Goal: Task Accomplishment & Management: Use online tool/utility

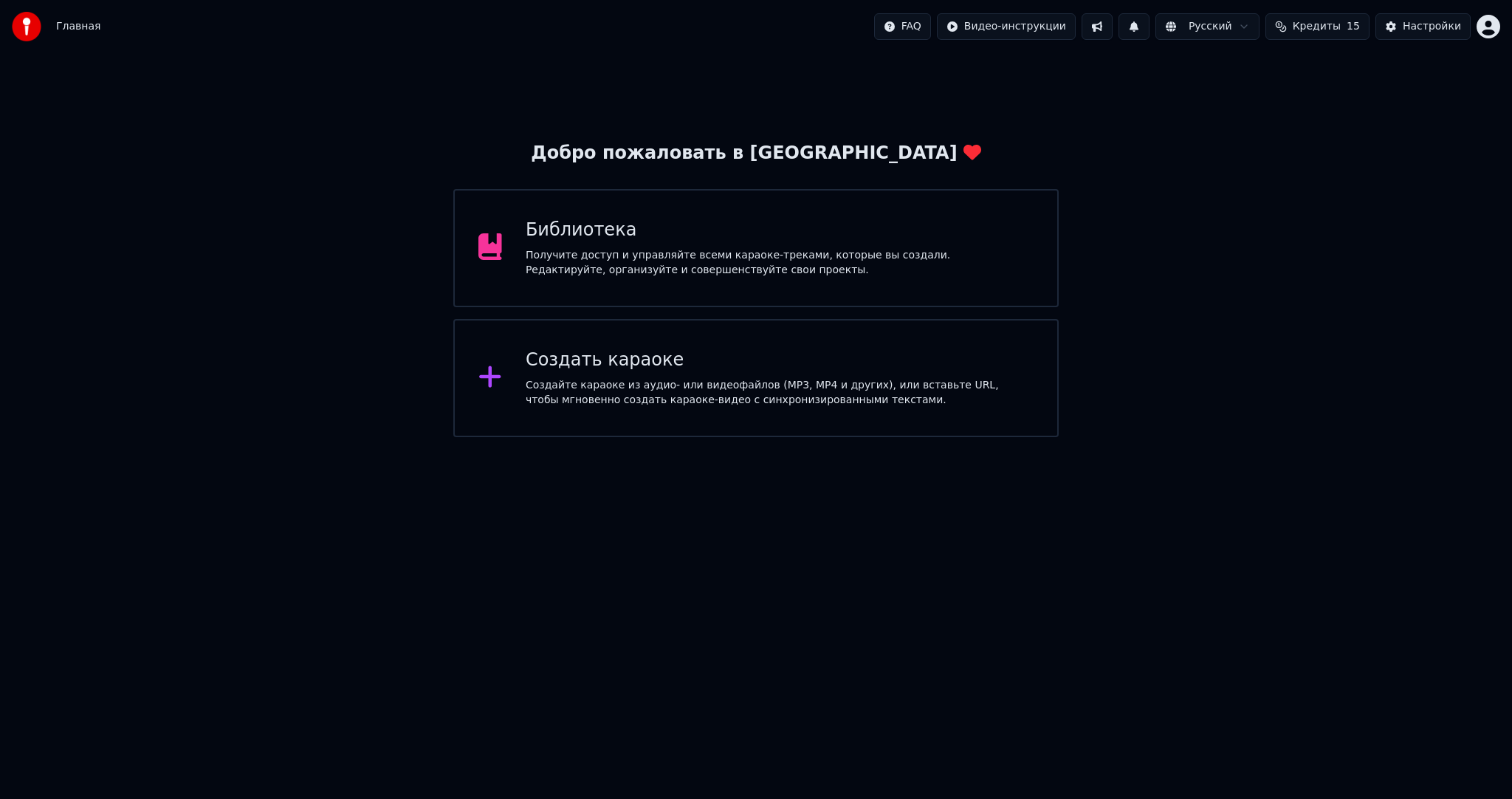
click at [556, 372] on div "Создать караоке" at bounding box center [779, 360] width 508 height 23
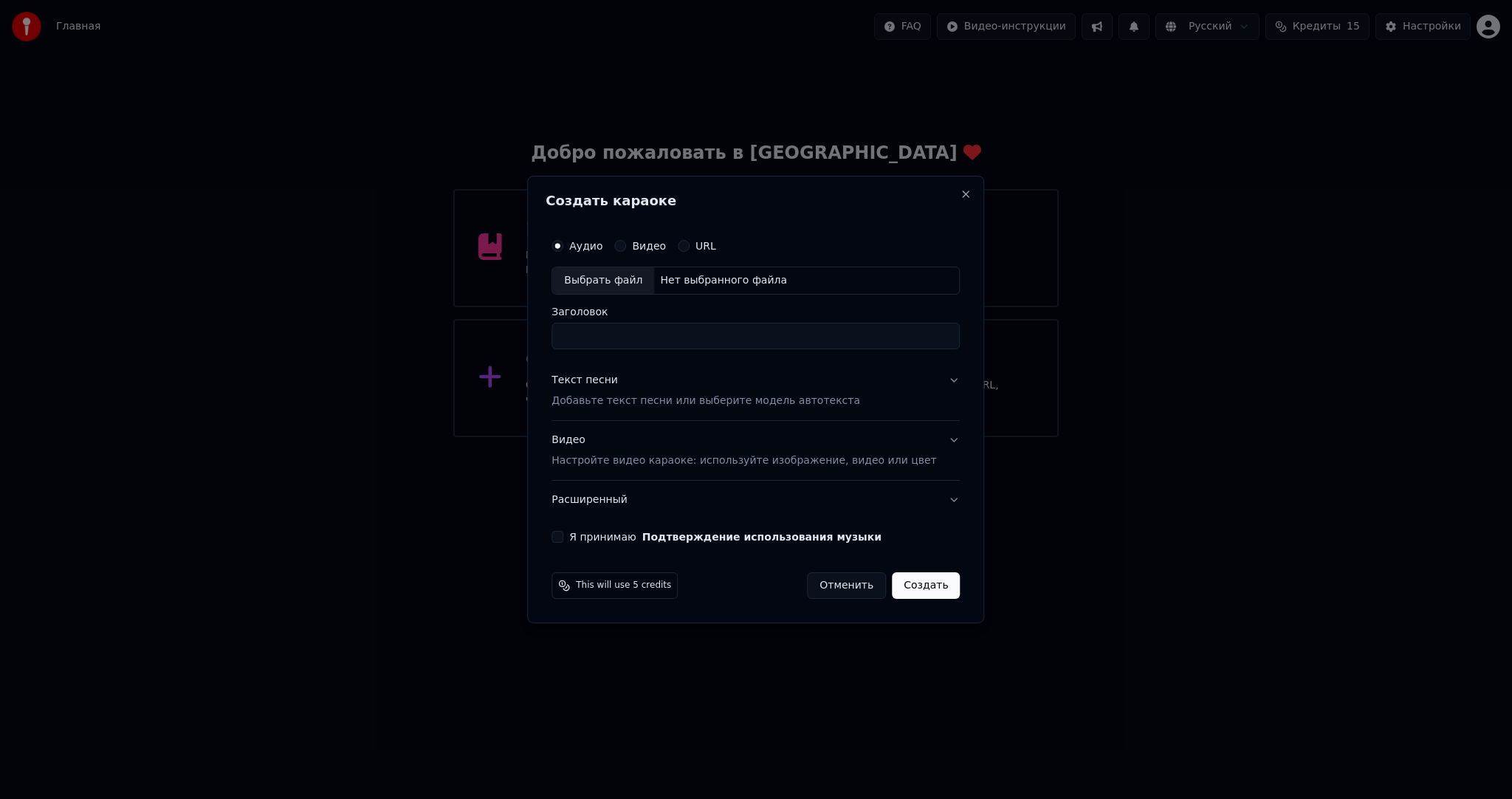
click at [608, 291] on div "Выбрать файл" at bounding box center [604, 280] width 102 height 26
type input "**********"
click at [685, 396] on p "Добавьте текст песни или выберите модель автотекста" at bounding box center [706, 401] width 309 height 15
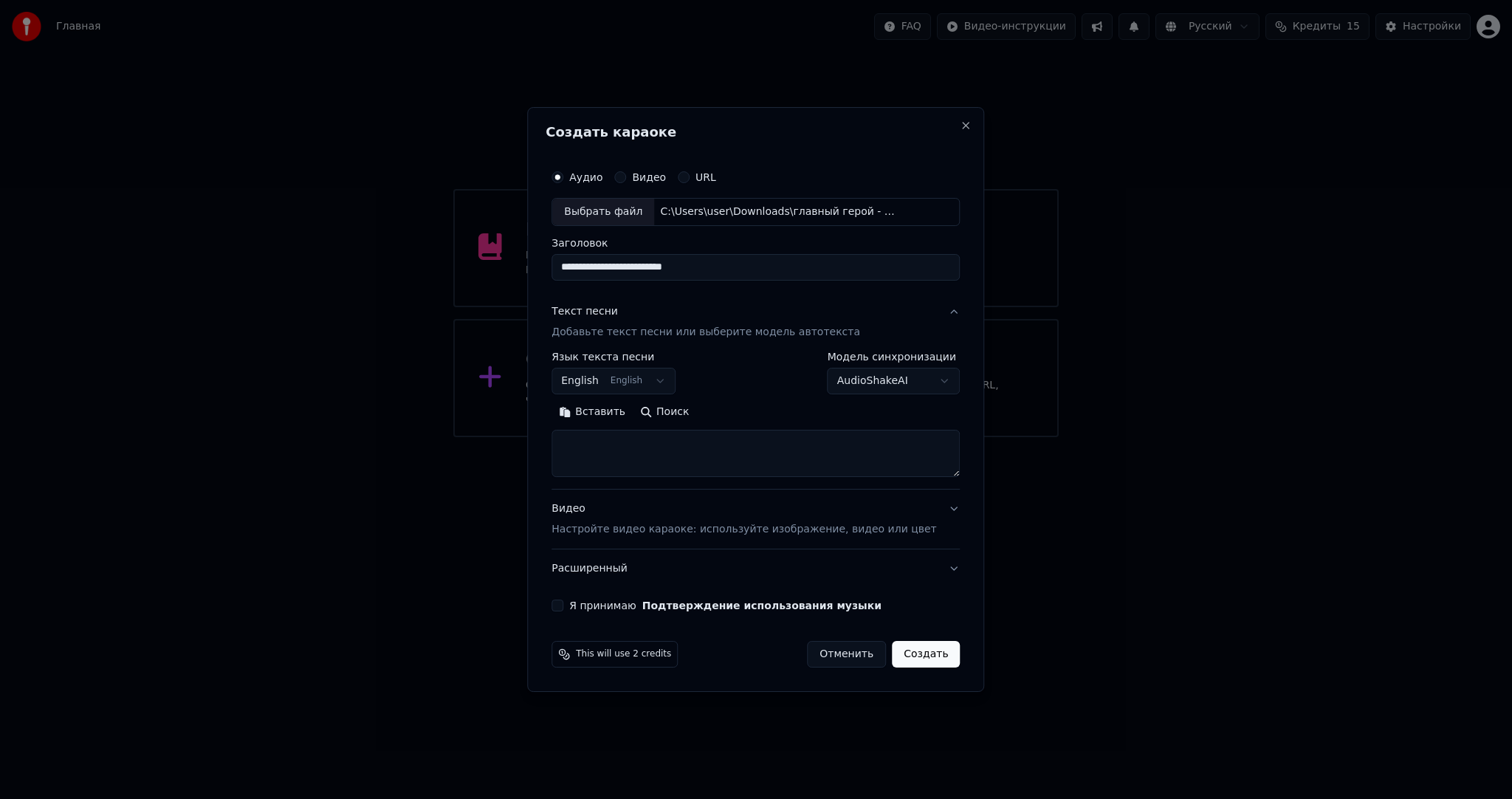
click at [631, 375] on body "**********" at bounding box center [756, 219] width 1512 height 437
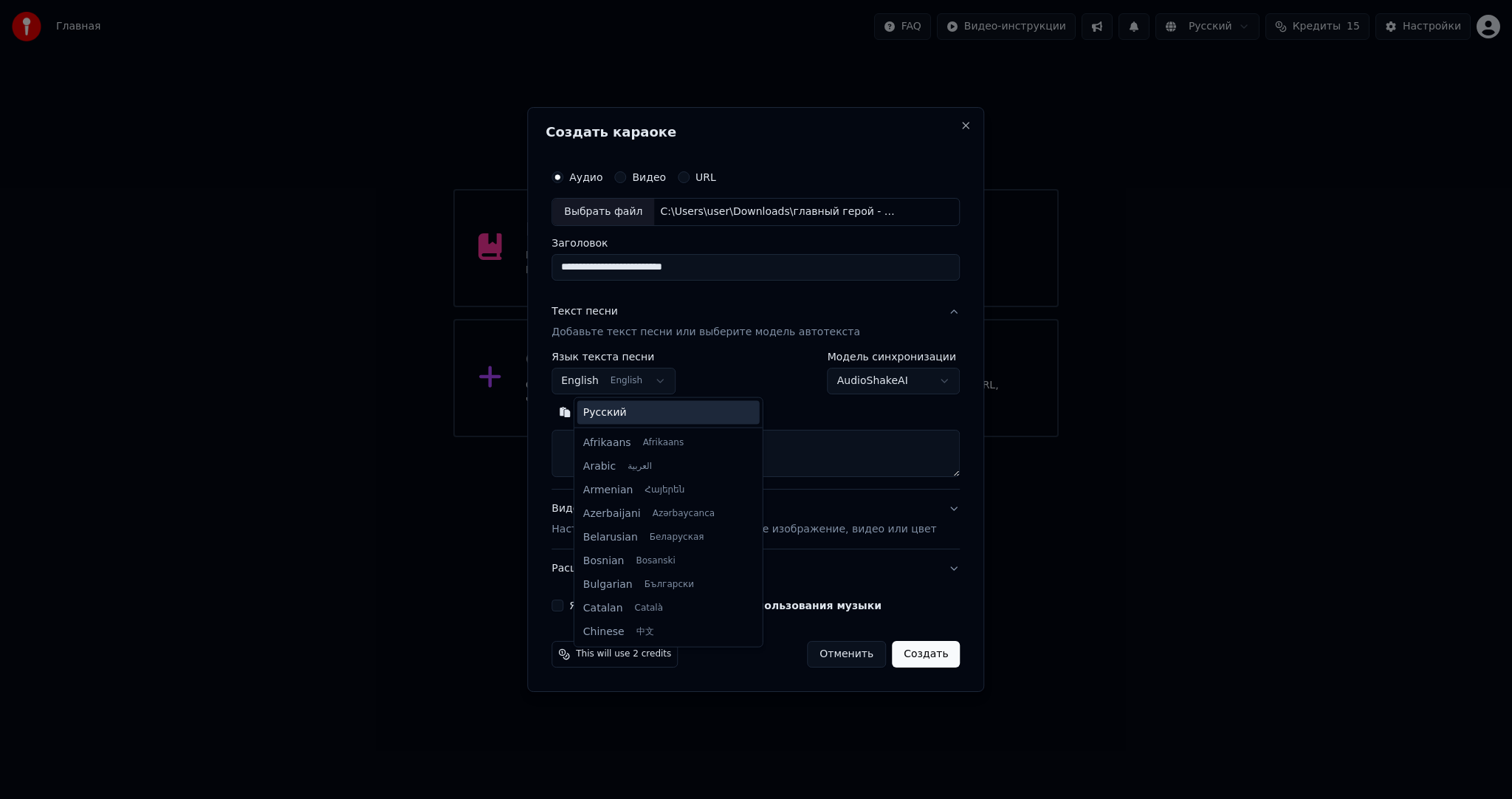
scroll to position [118, 0]
select select "**"
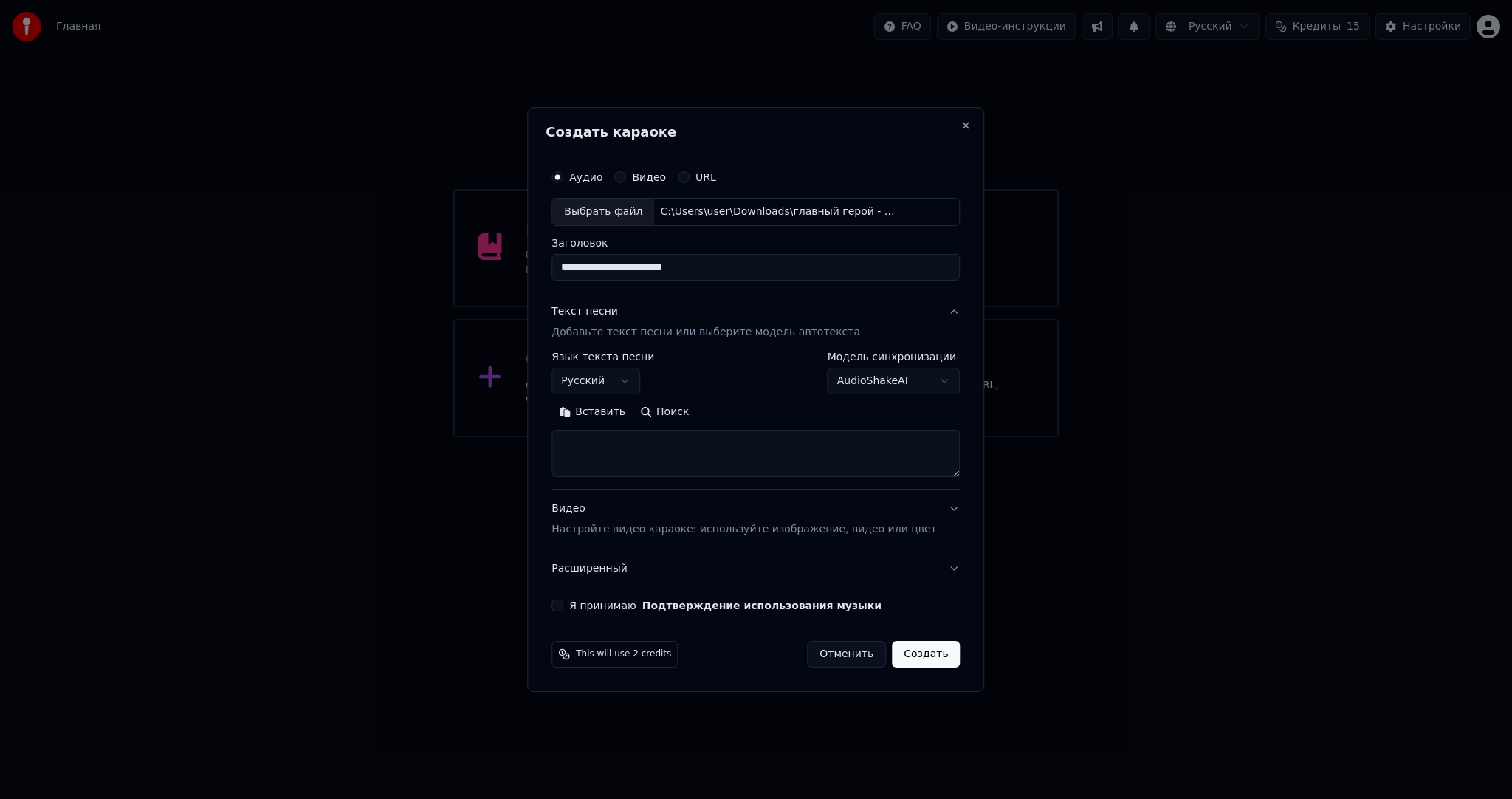
click at [605, 408] on button "Вставить" at bounding box center [592, 412] width 81 height 23
click at [563, 606] on button "Я принимаю Подтверждение использования музыки" at bounding box center [558, 606] width 12 height 12
click at [906, 654] on button "Создать" at bounding box center [926, 654] width 68 height 26
type textarea "**********"
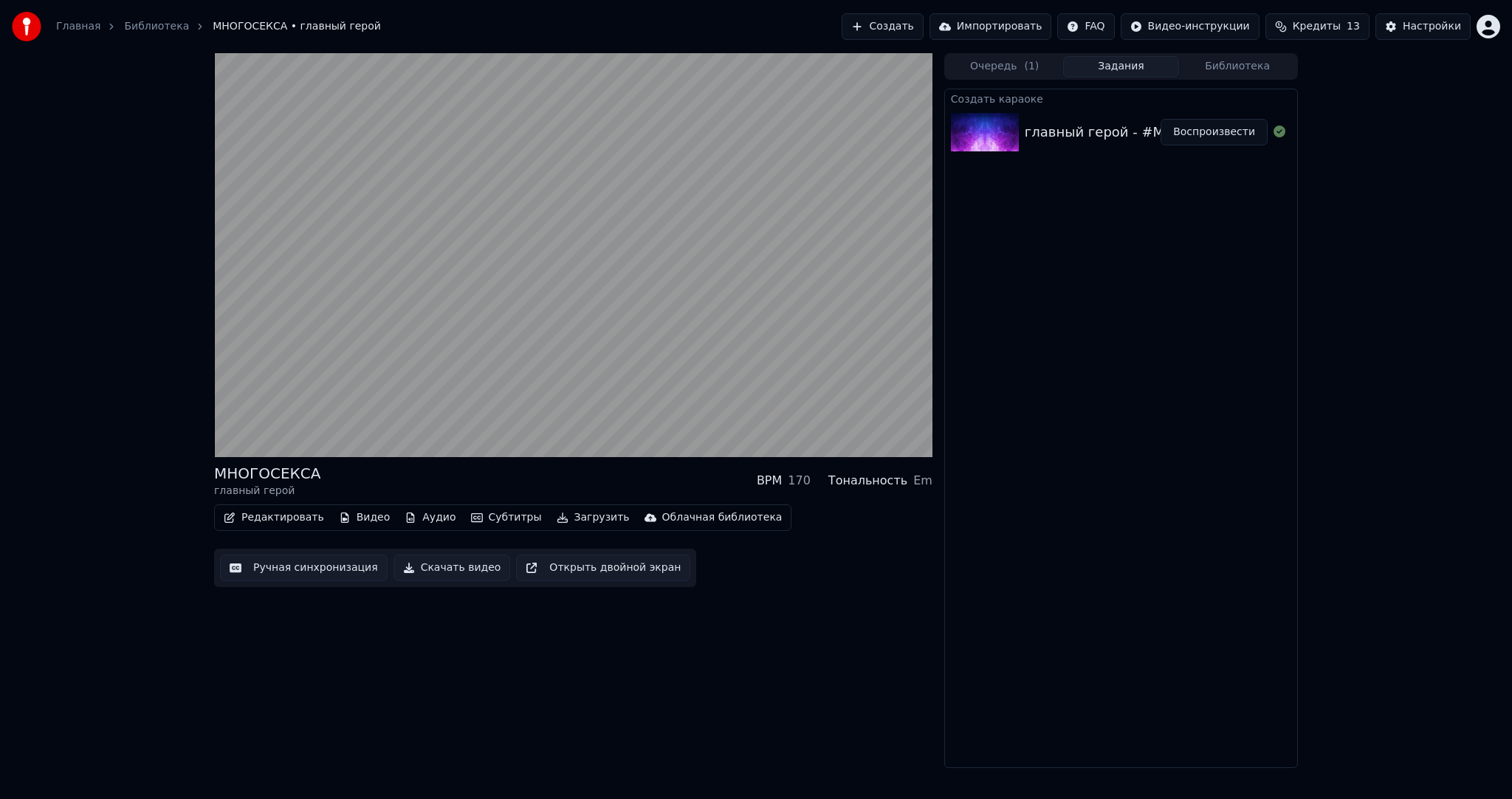
click at [266, 570] on button "Ручная синхронизация" at bounding box center [303, 568] width 167 height 26
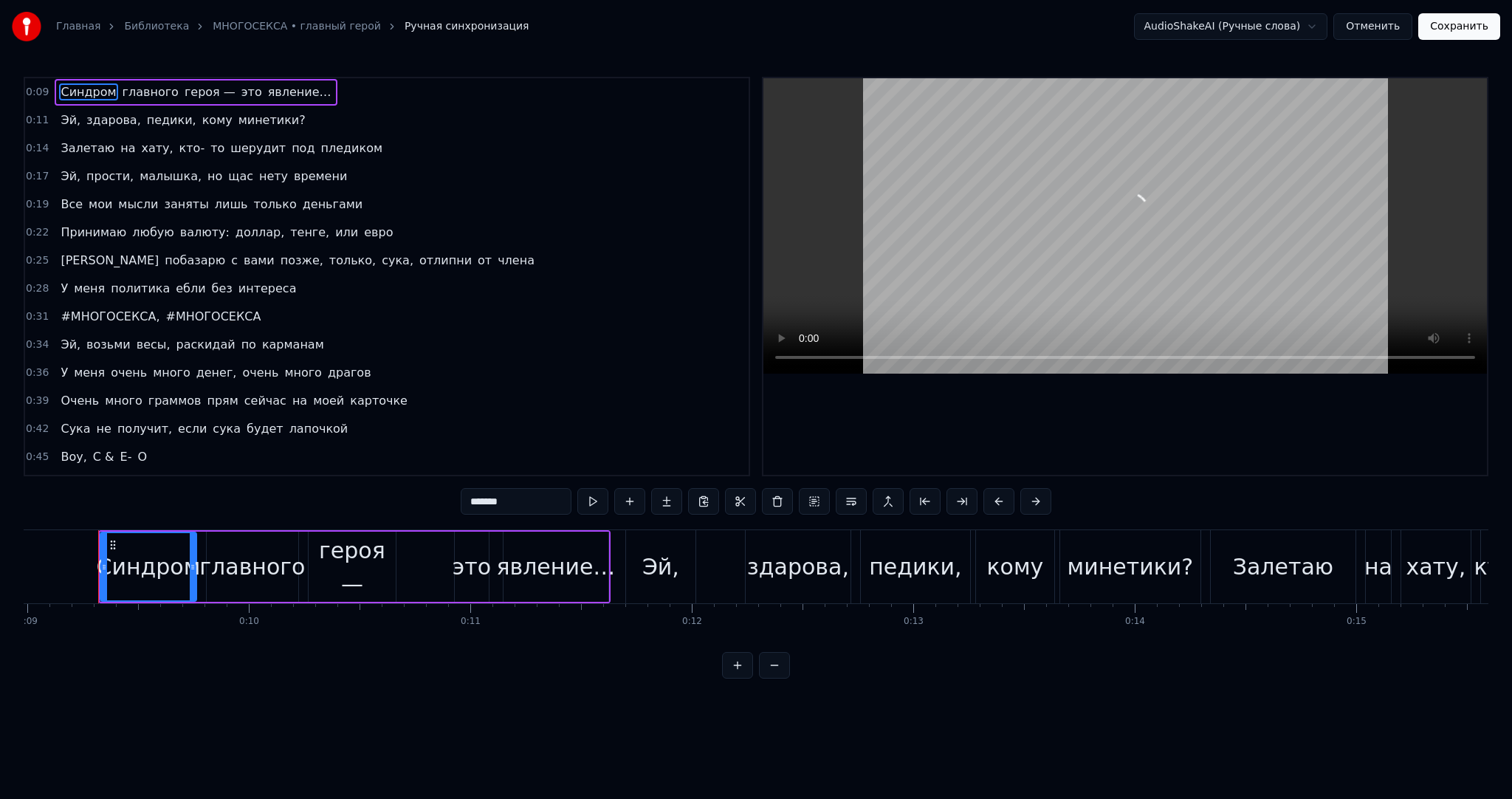
scroll to position [0, 1950]
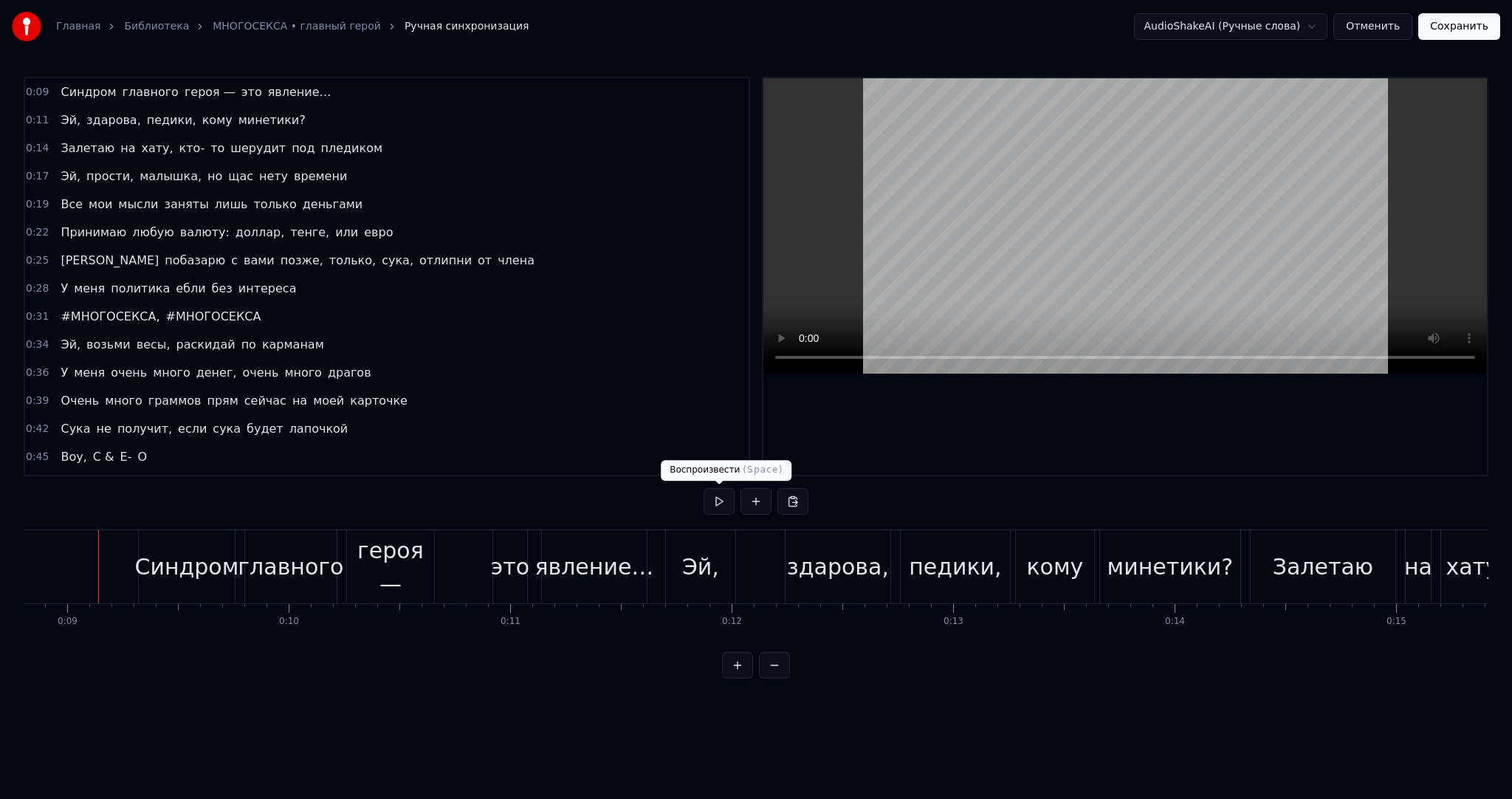
click at [718, 499] on button at bounding box center [718, 501] width 31 height 26
drag, startPoint x: 731, startPoint y: 503, endPoint x: 698, endPoint y: 508, distance: 33.4
click at [730, 503] on button at bounding box center [718, 501] width 31 height 26
click at [201, 555] on div "Синдром" at bounding box center [187, 567] width 104 height 33
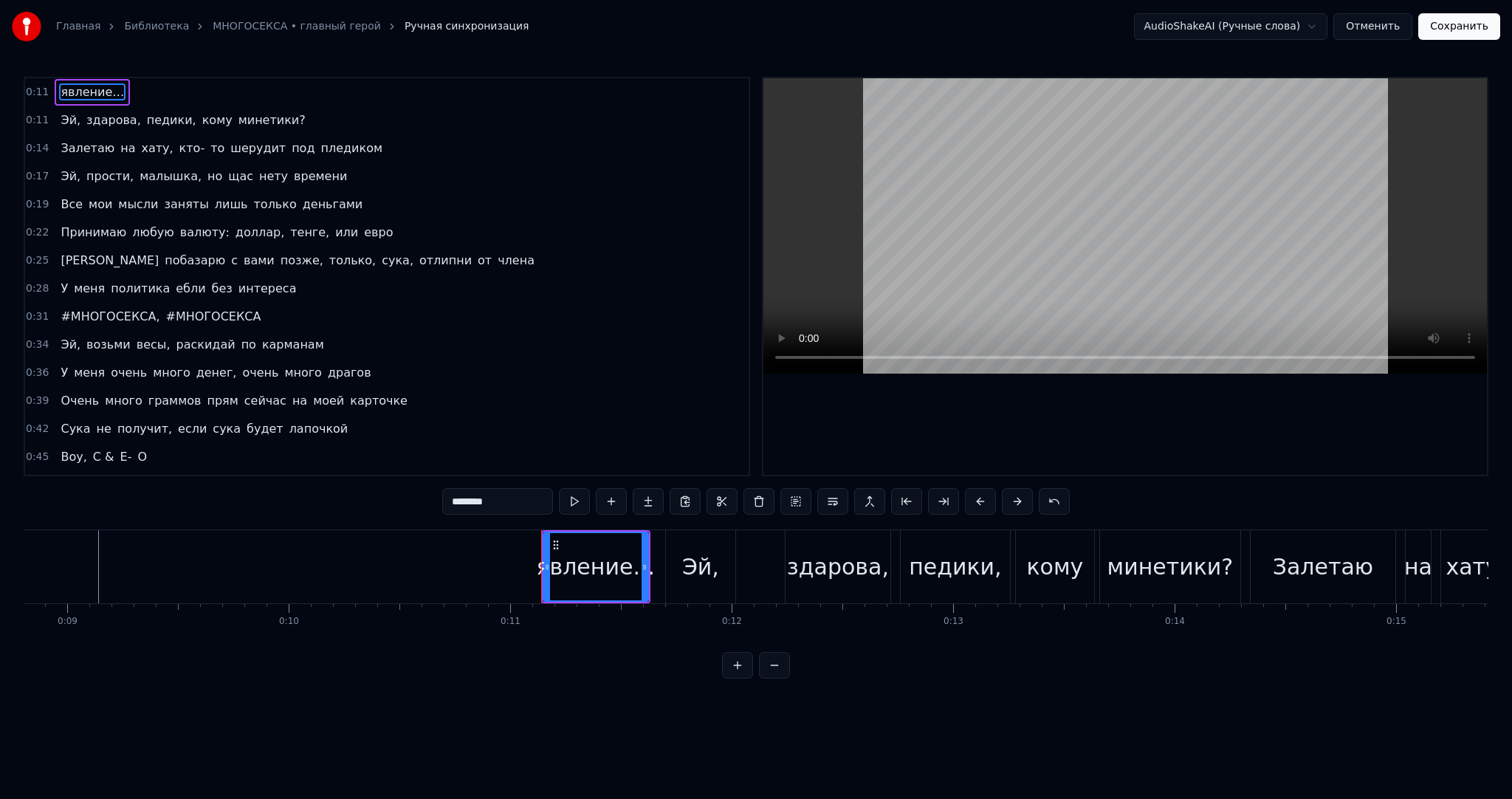
type input "***"
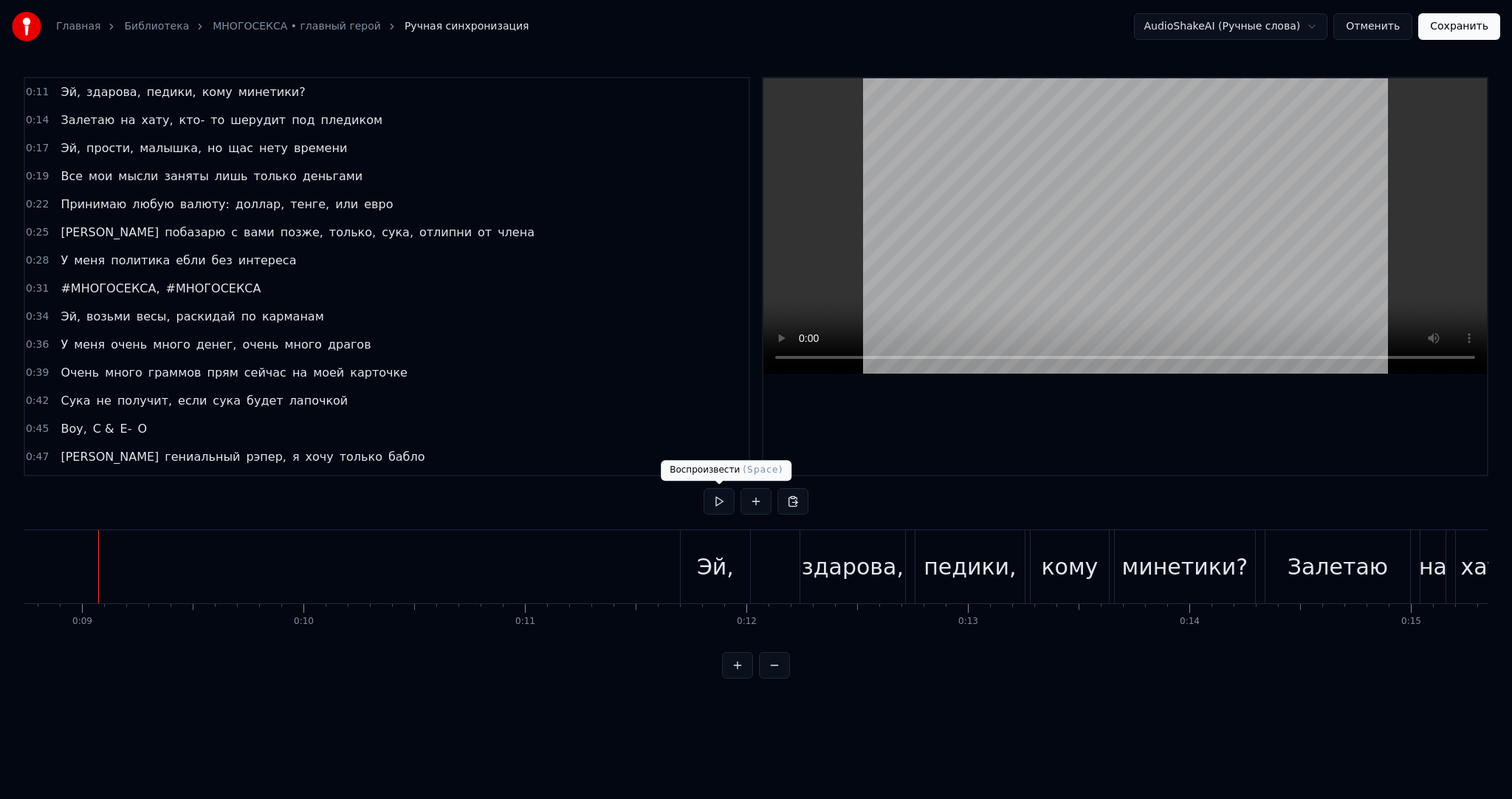
click at [715, 496] on button at bounding box center [718, 501] width 31 height 26
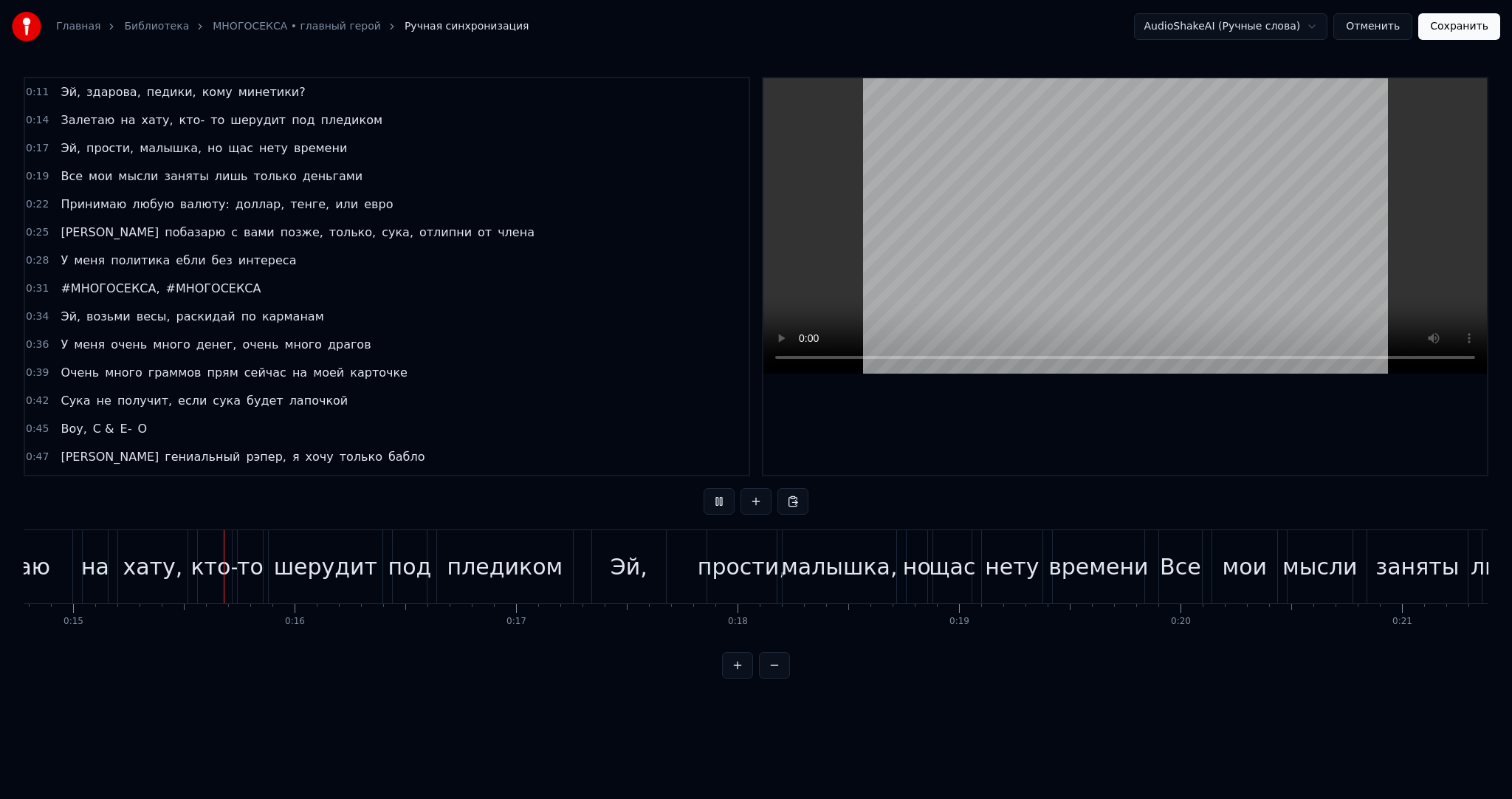
click at [1044, 235] on video at bounding box center [1125, 225] width 724 height 295
click at [1381, 25] on button "Отменить" at bounding box center [1372, 26] width 79 height 26
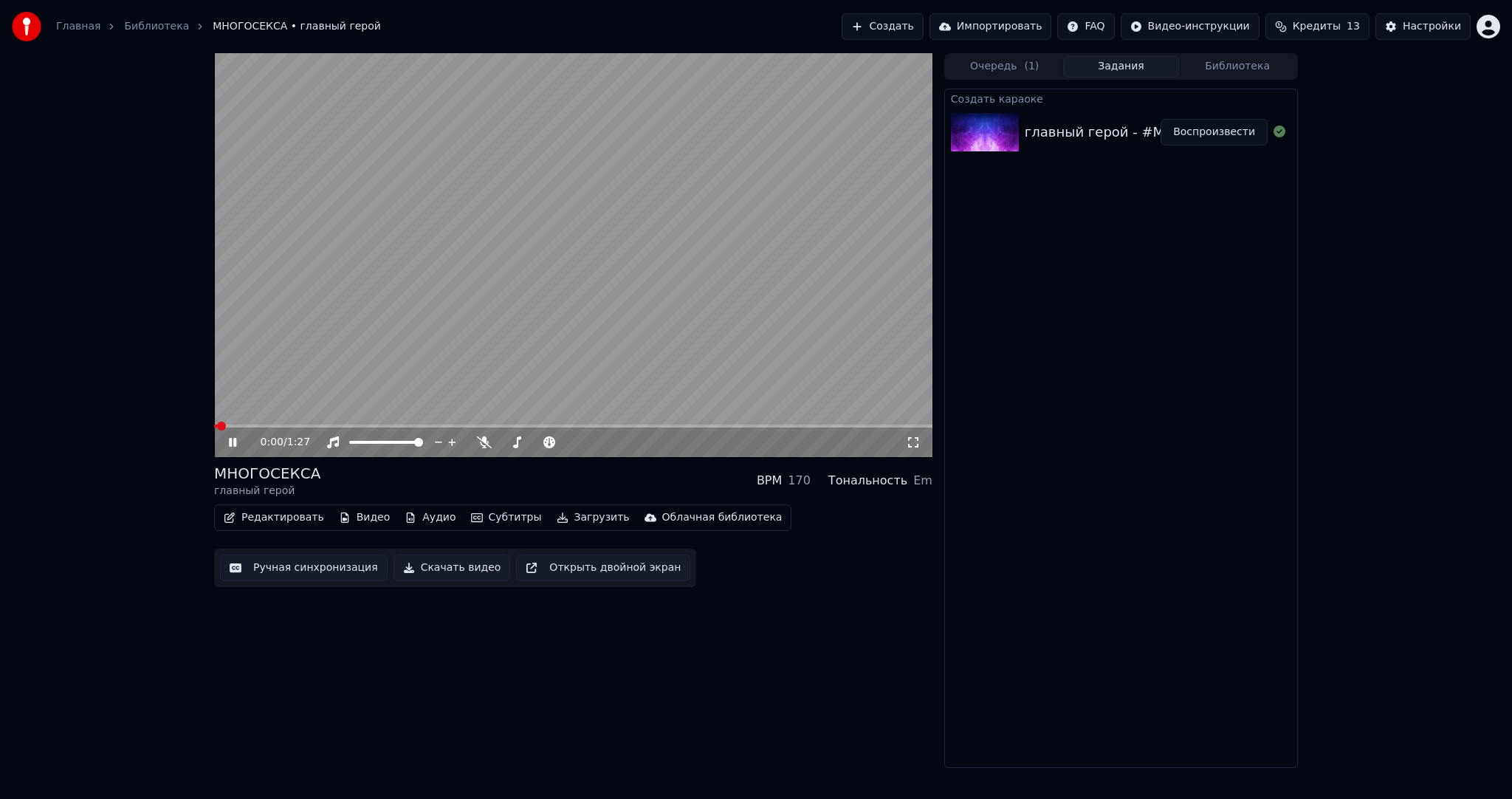
click at [490, 508] on button "Субтитры" at bounding box center [507, 518] width 83 height 21
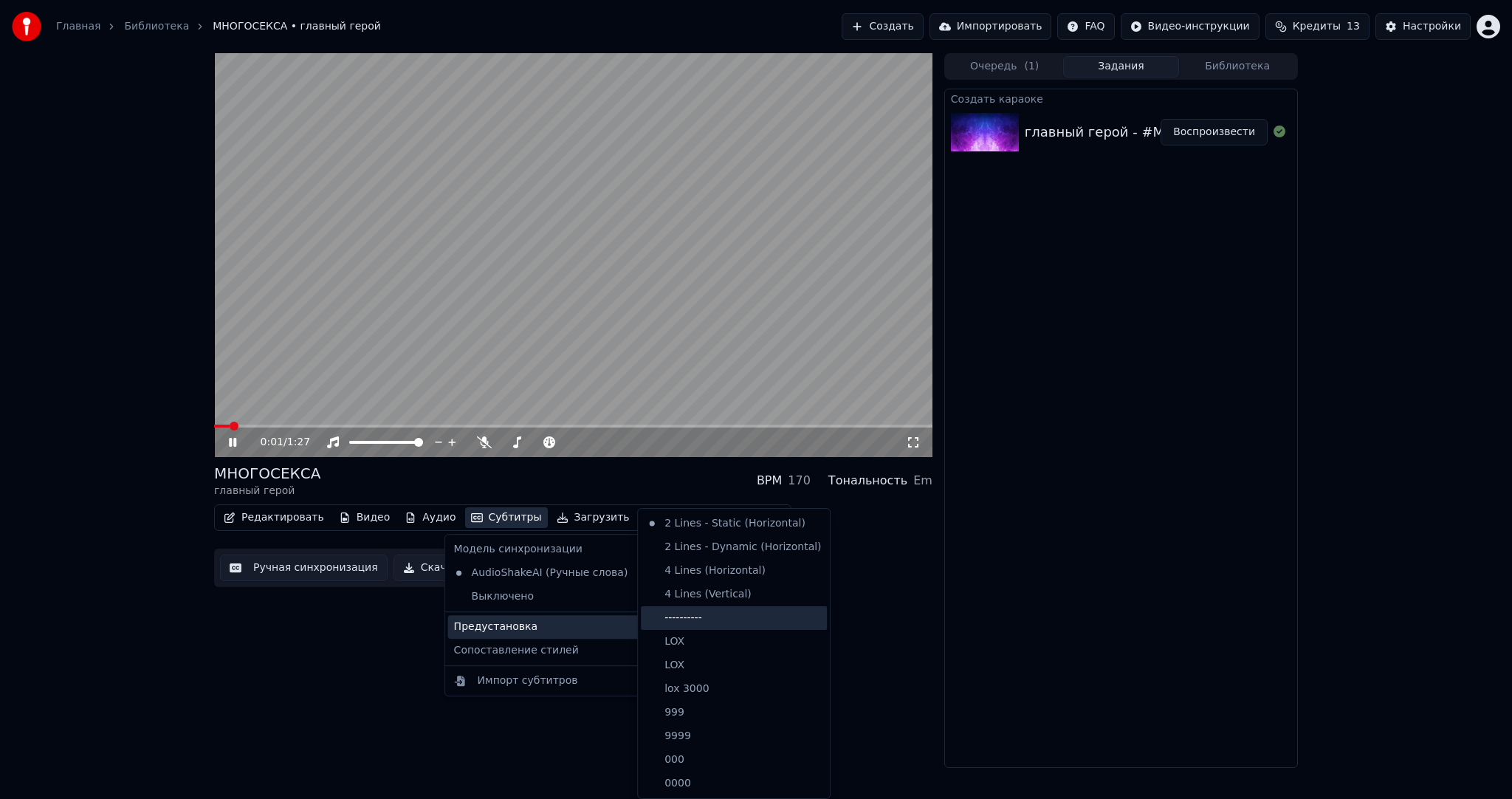
click at [706, 611] on div "----------" at bounding box center [734, 617] width 186 height 23
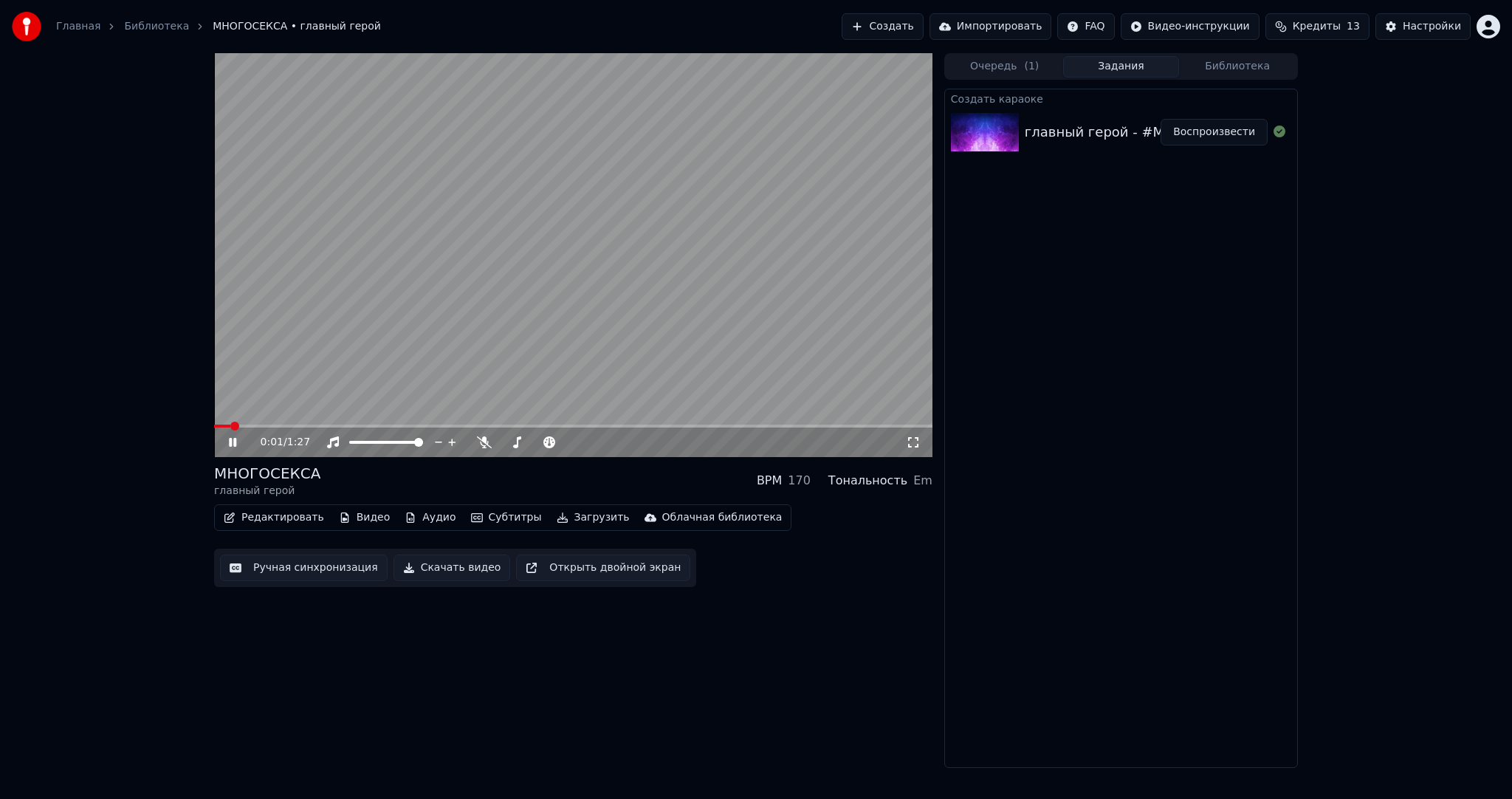
click at [325, 576] on button "Ручная синхронизация" at bounding box center [303, 568] width 167 height 26
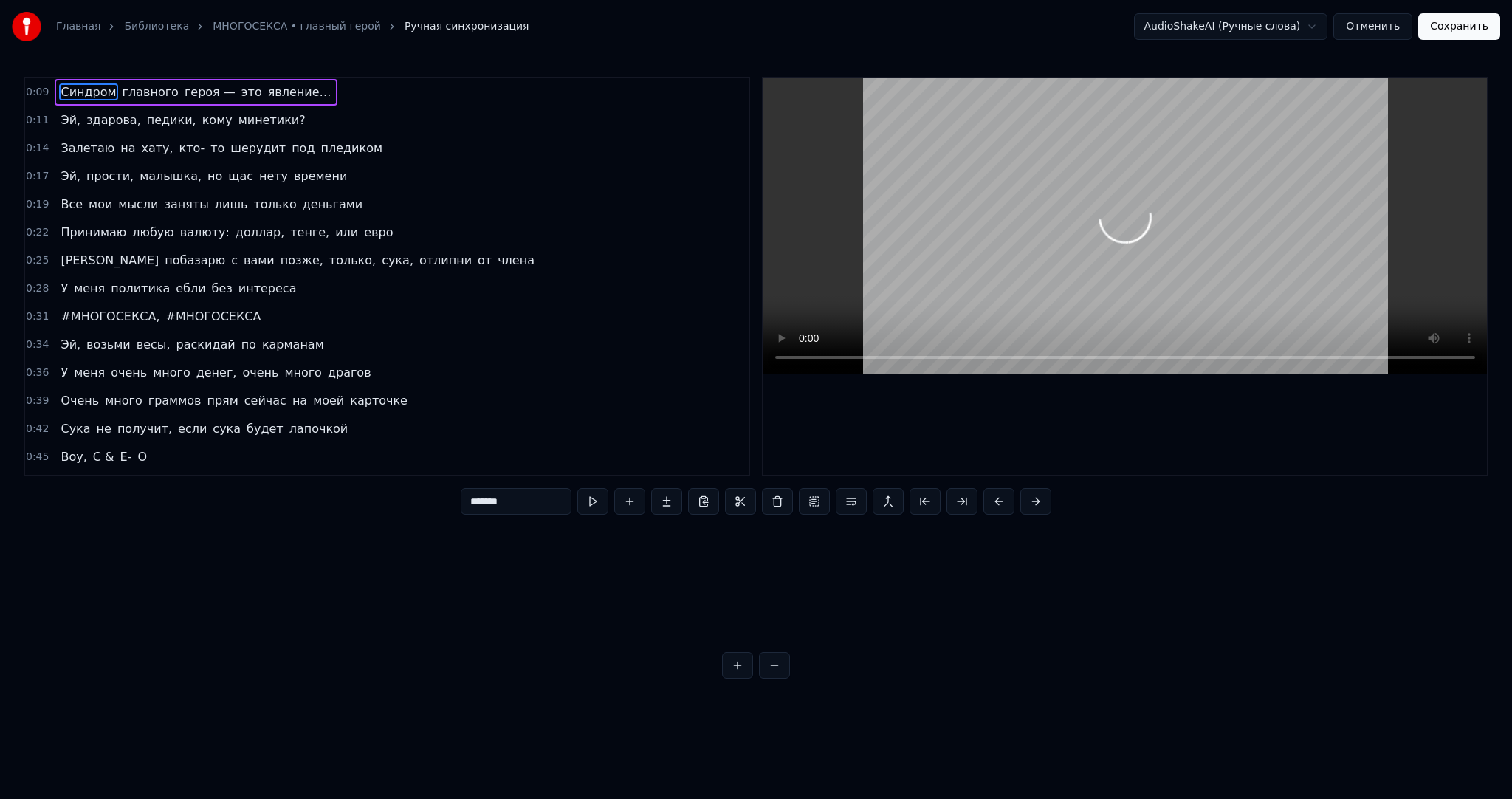
scroll to position [0, 1990]
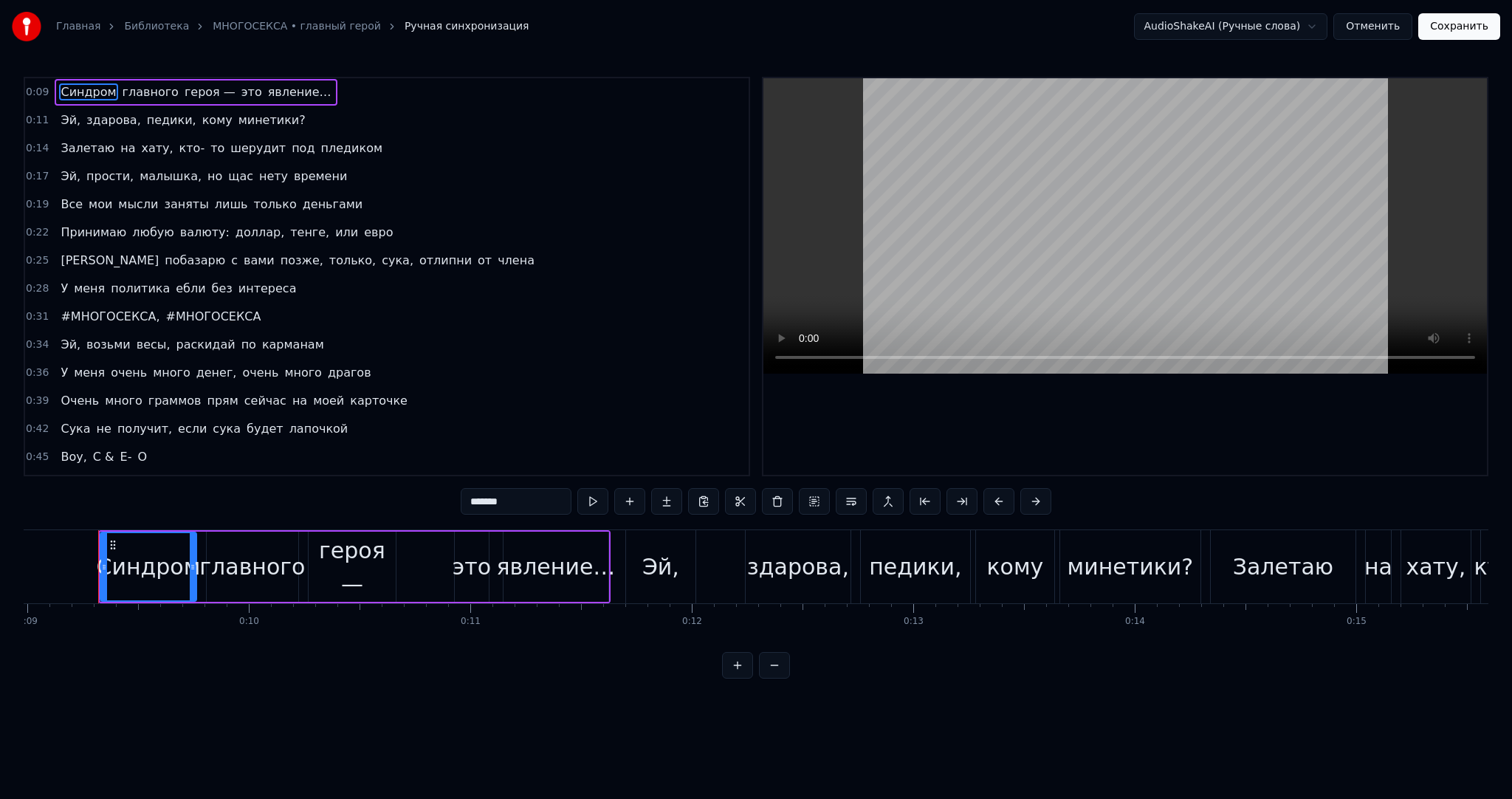
click at [200, 556] on div "Синдром главного героя — это явление…" at bounding box center [354, 566] width 513 height 73
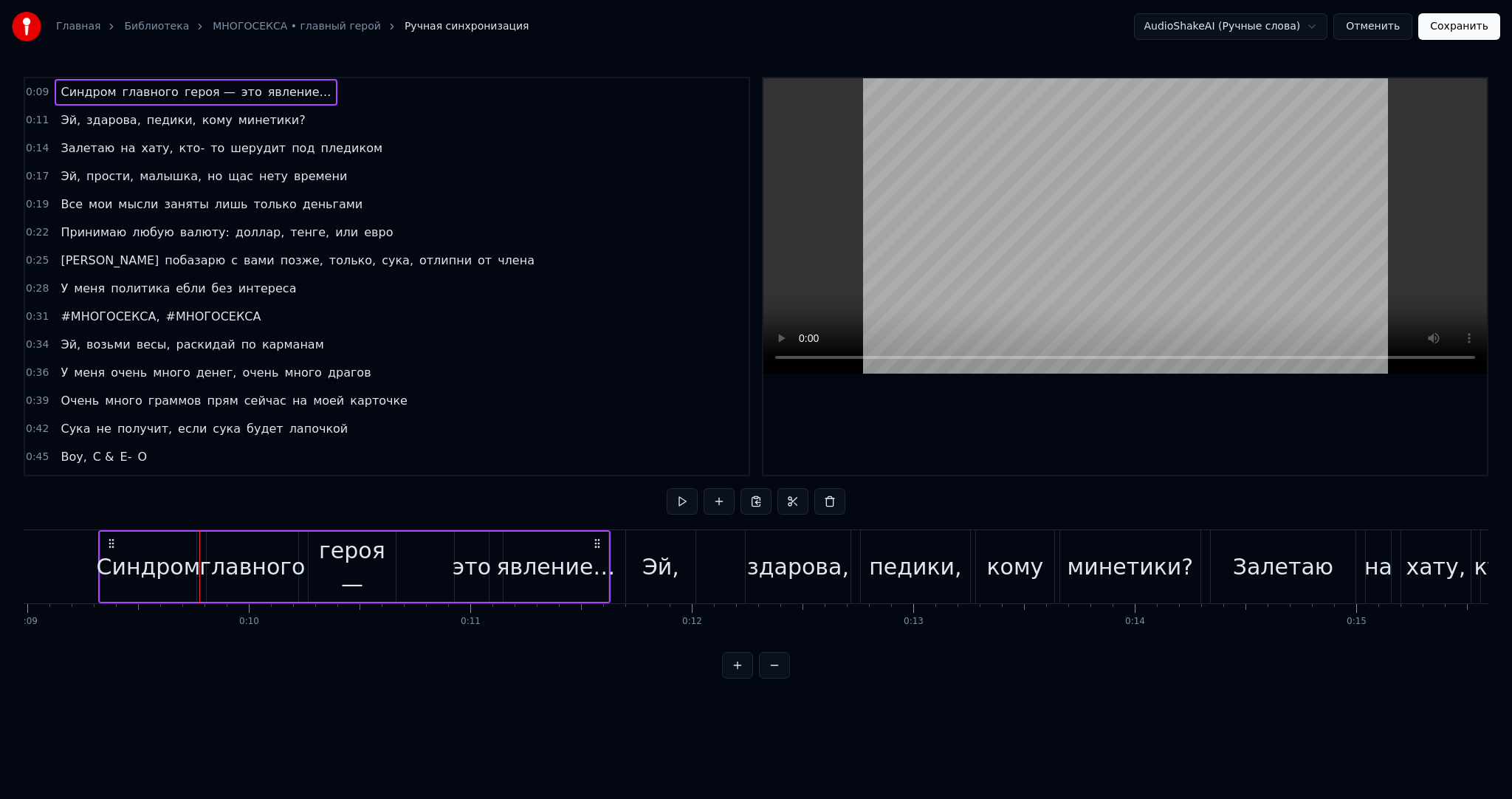
click at [178, 556] on div "Синдром" at bounding box center [149, 567] width 104 height 33
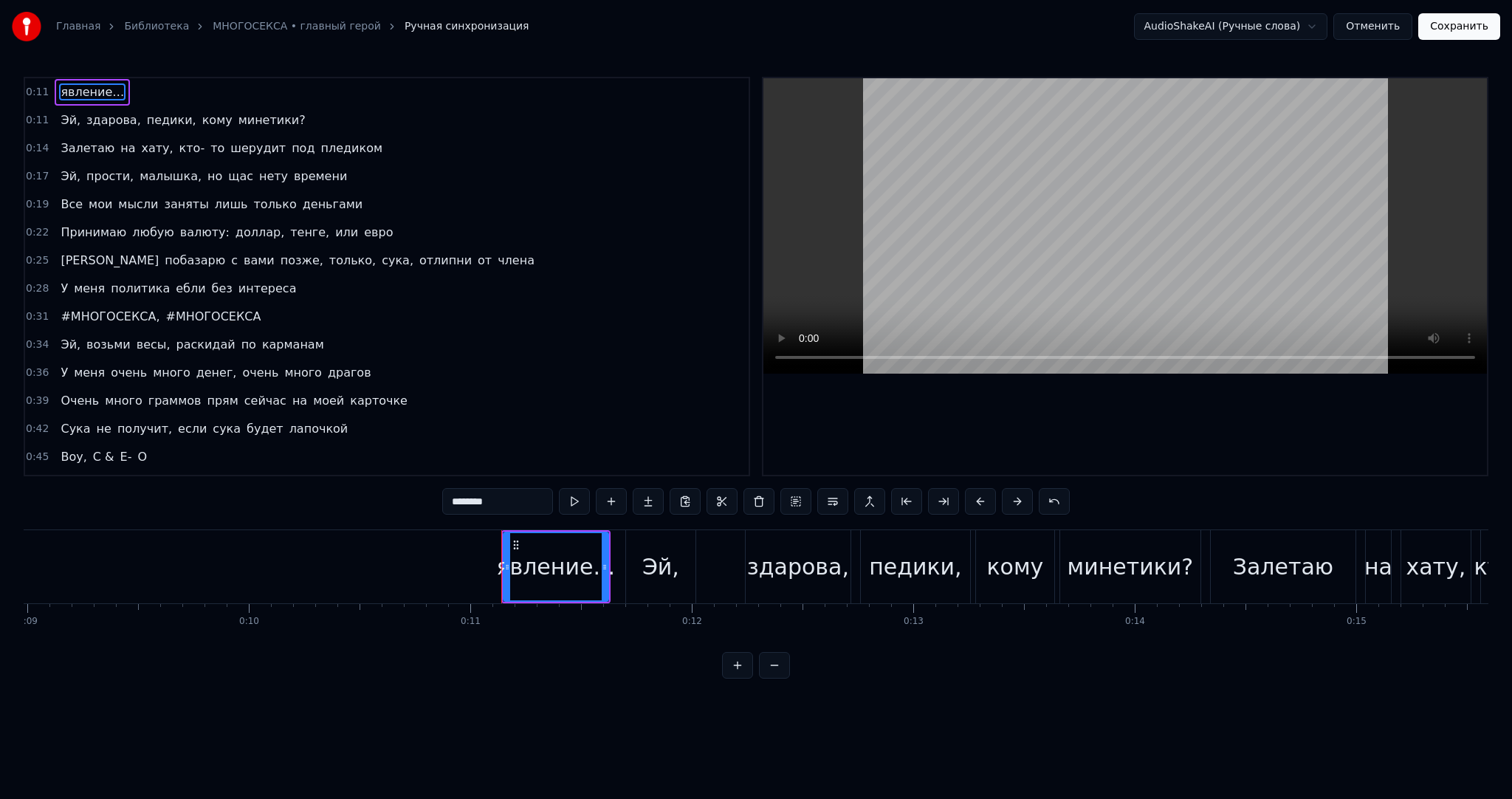
type input "***"
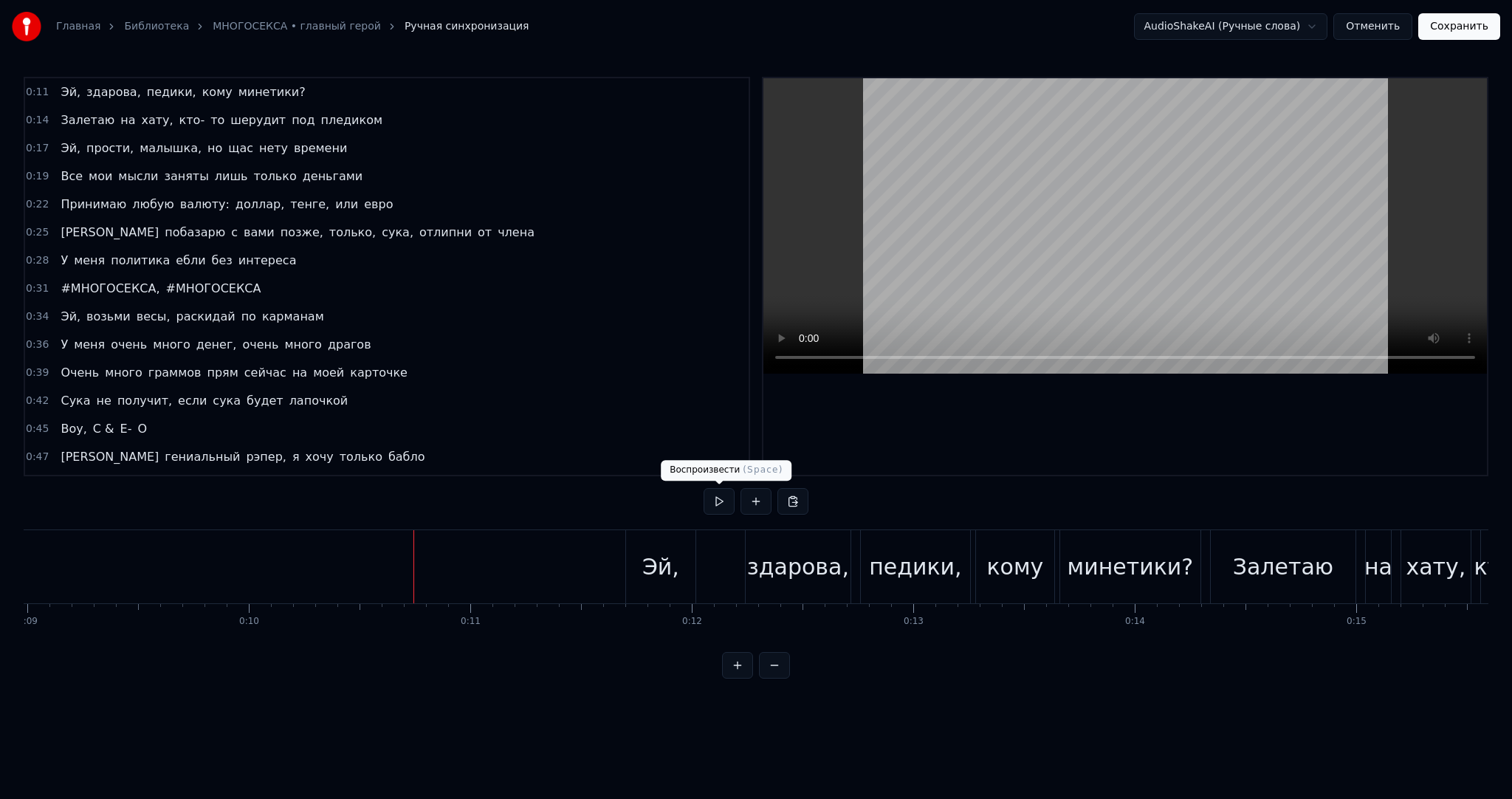
click at [712, 502] on button at bounding box center [718, 501] width 31 height 26
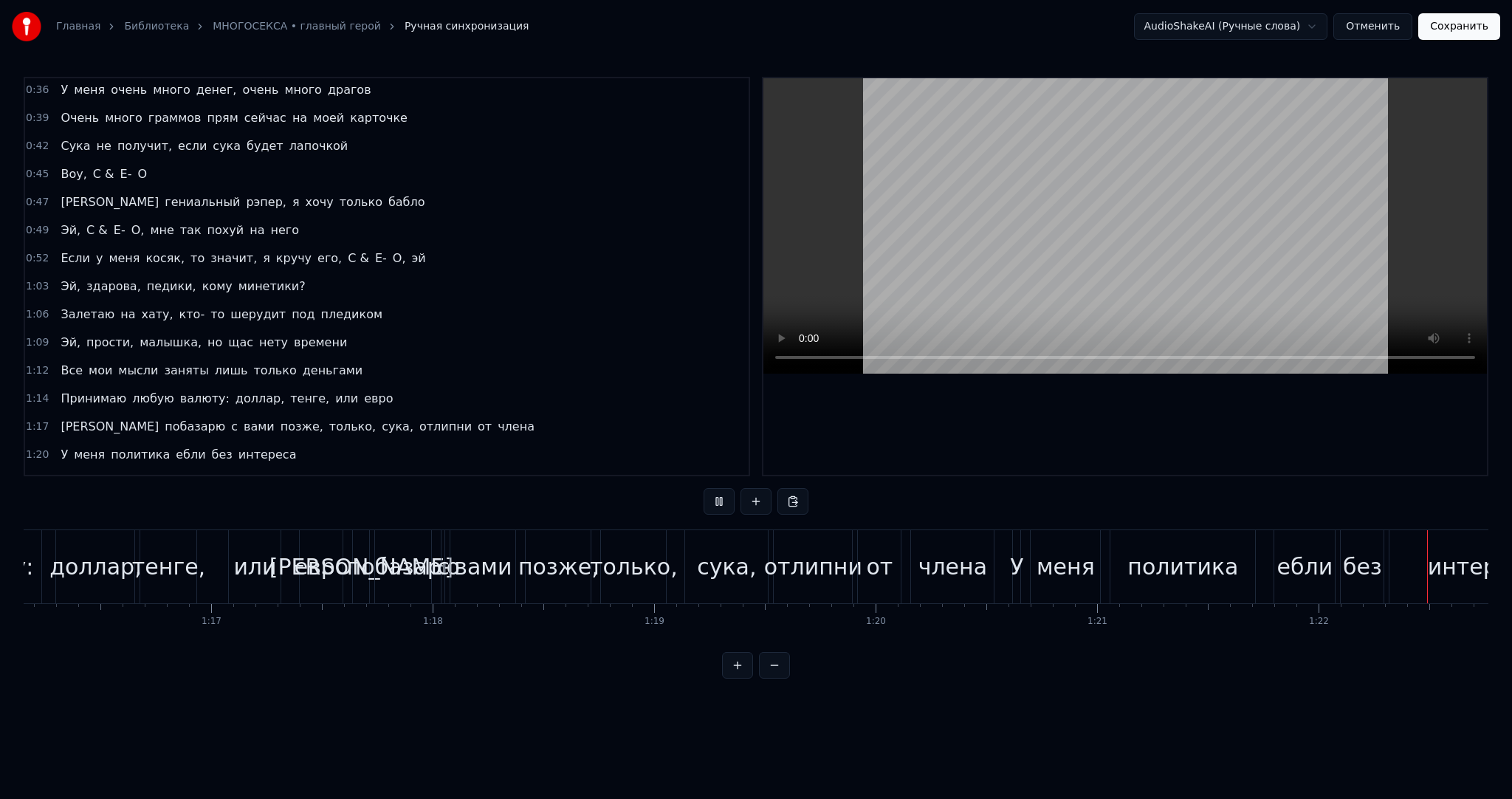
scroll to position [0, 17921]
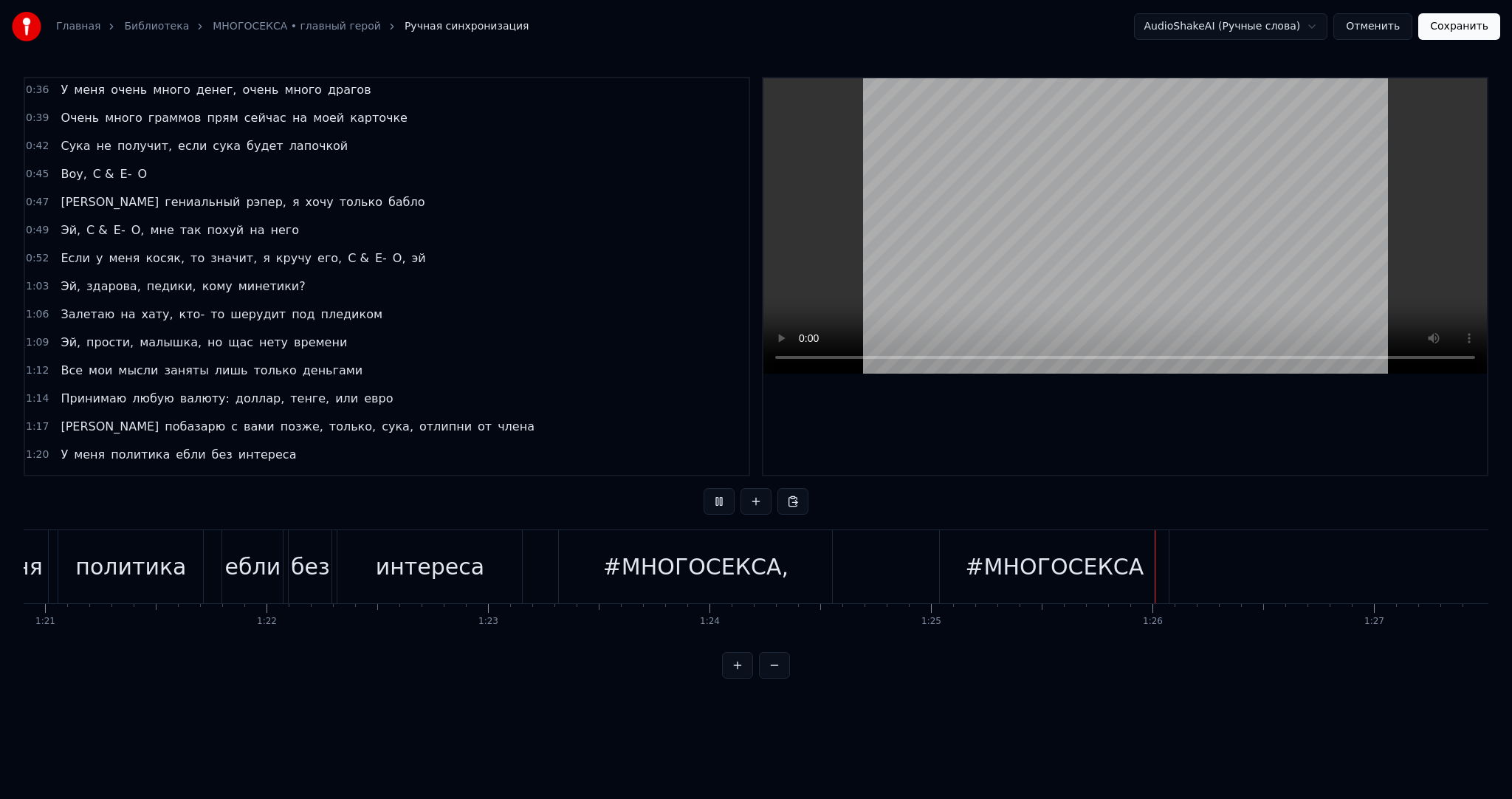
click at [1455, 20] on button "Сохранить" at bounding box center [1459, 26] width 82 height 26
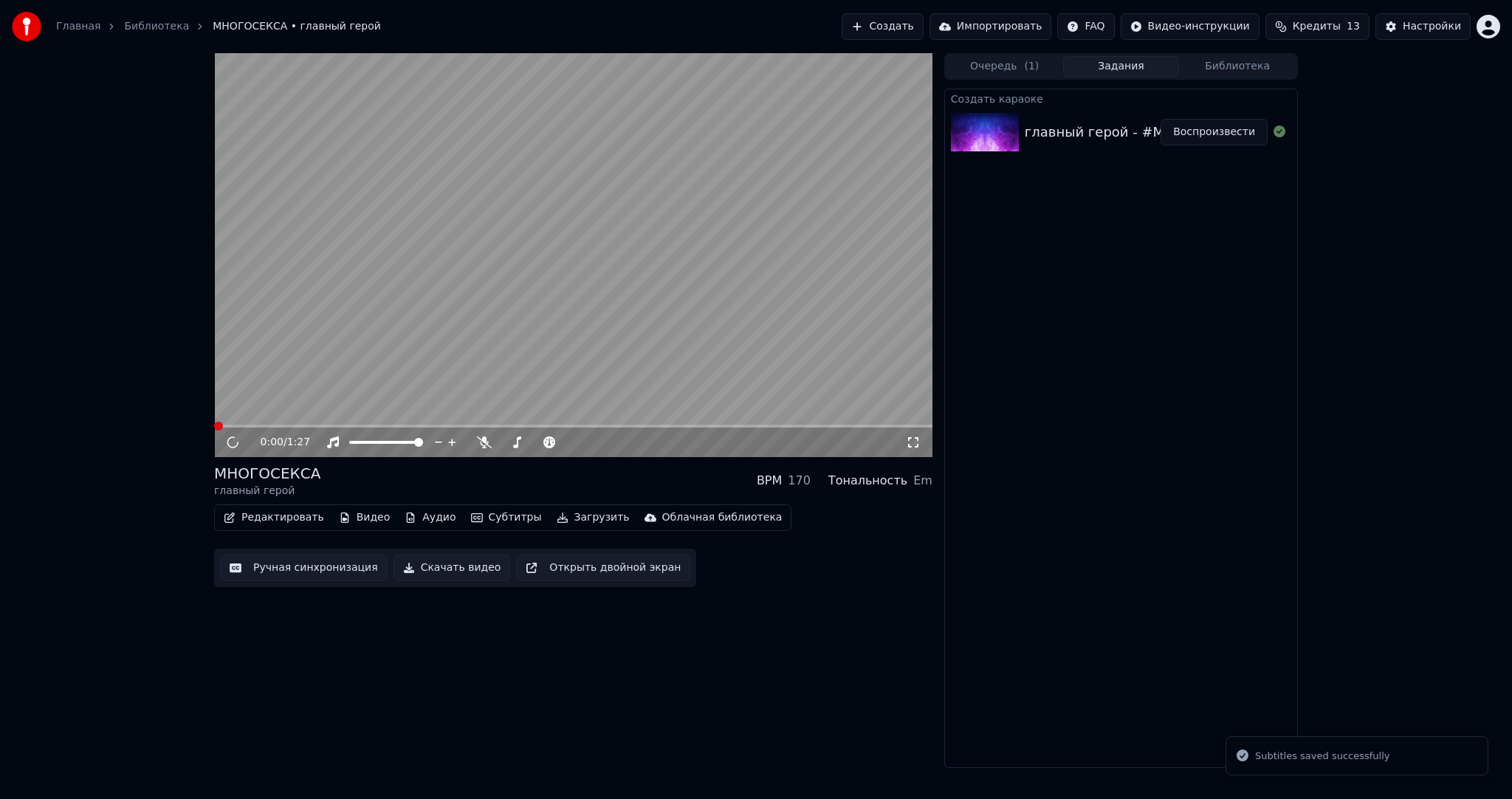
click at [577, 263] on video at bounding box center [573, 255] width 718 height 404
click at [574, 511] on button "Загрузить" at bounding box center [593, 518] width 85 height 21
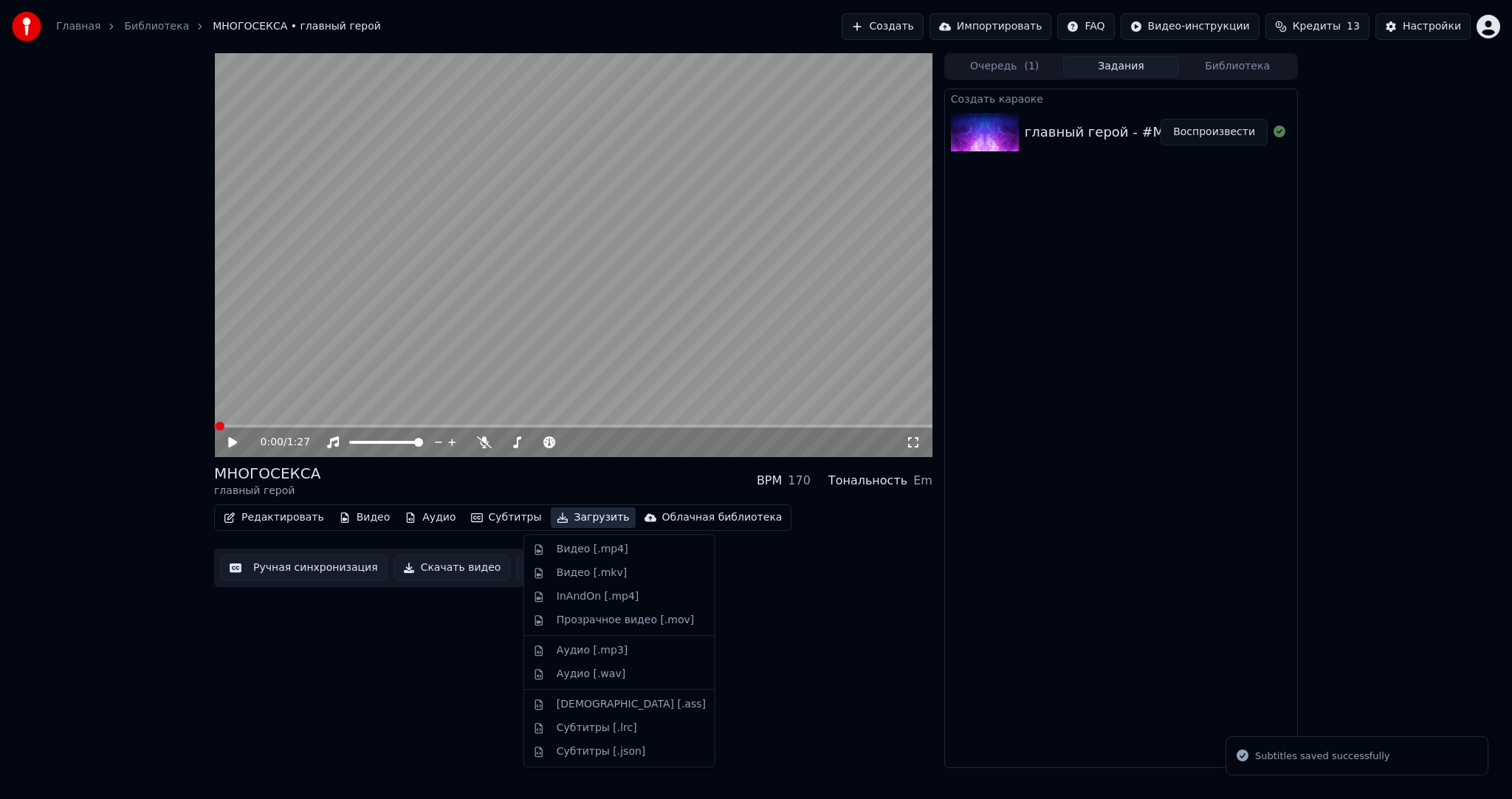
click at [582, 549] on div "Видео [.mp4]" at bounding box center [592, 550] width 71 height 15
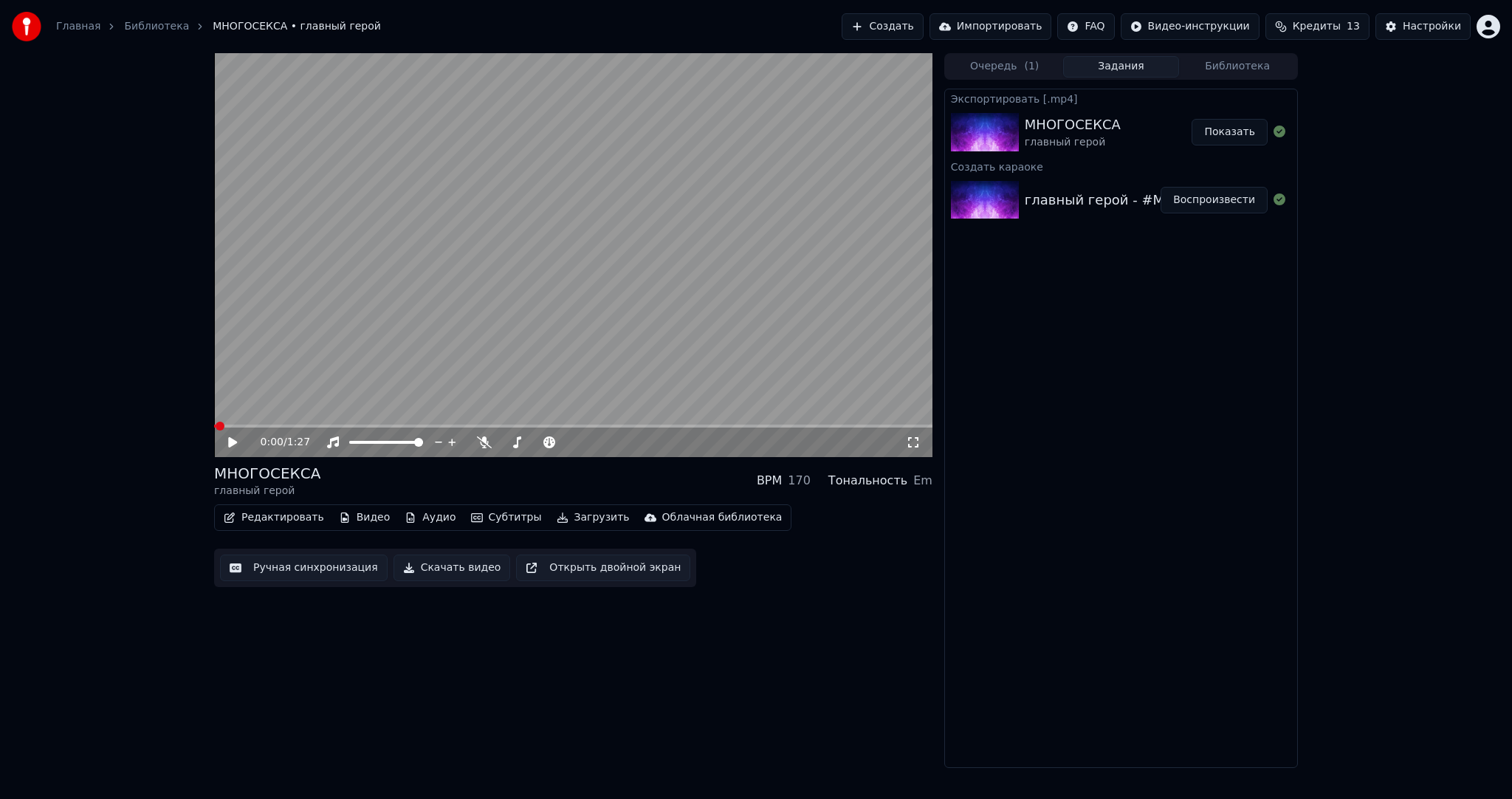
click at [895, 32] on button "Создать" at bounding box center [882, 26] width 81 height 26
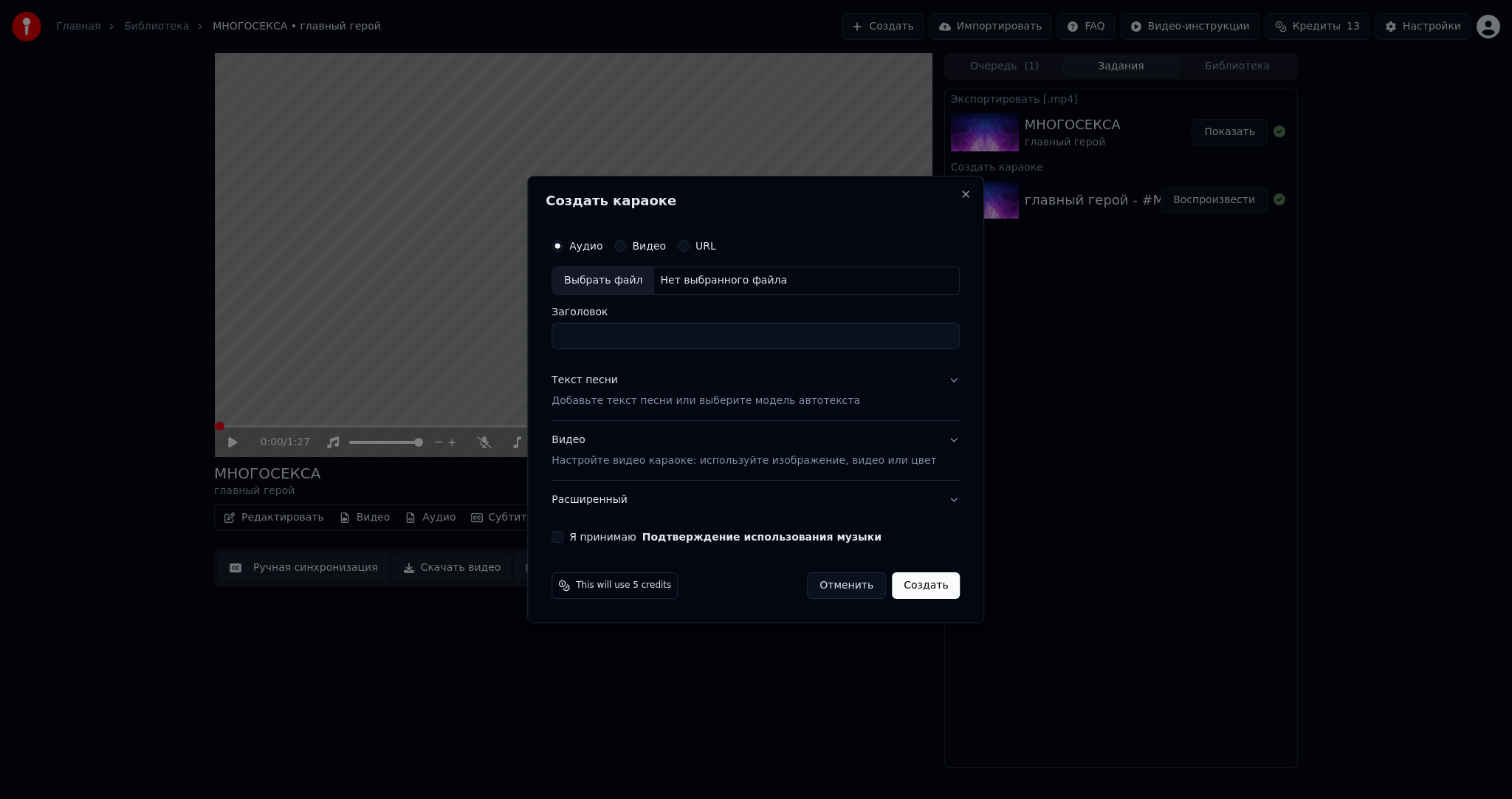
click at [616, 272] on div "Выбрать файл" at bounding box center [604, 280] width 102 height 26
type input "**********"
click at [615, 384] on div "Текст песни" at bounding box center [585, 381] width 67 height 15
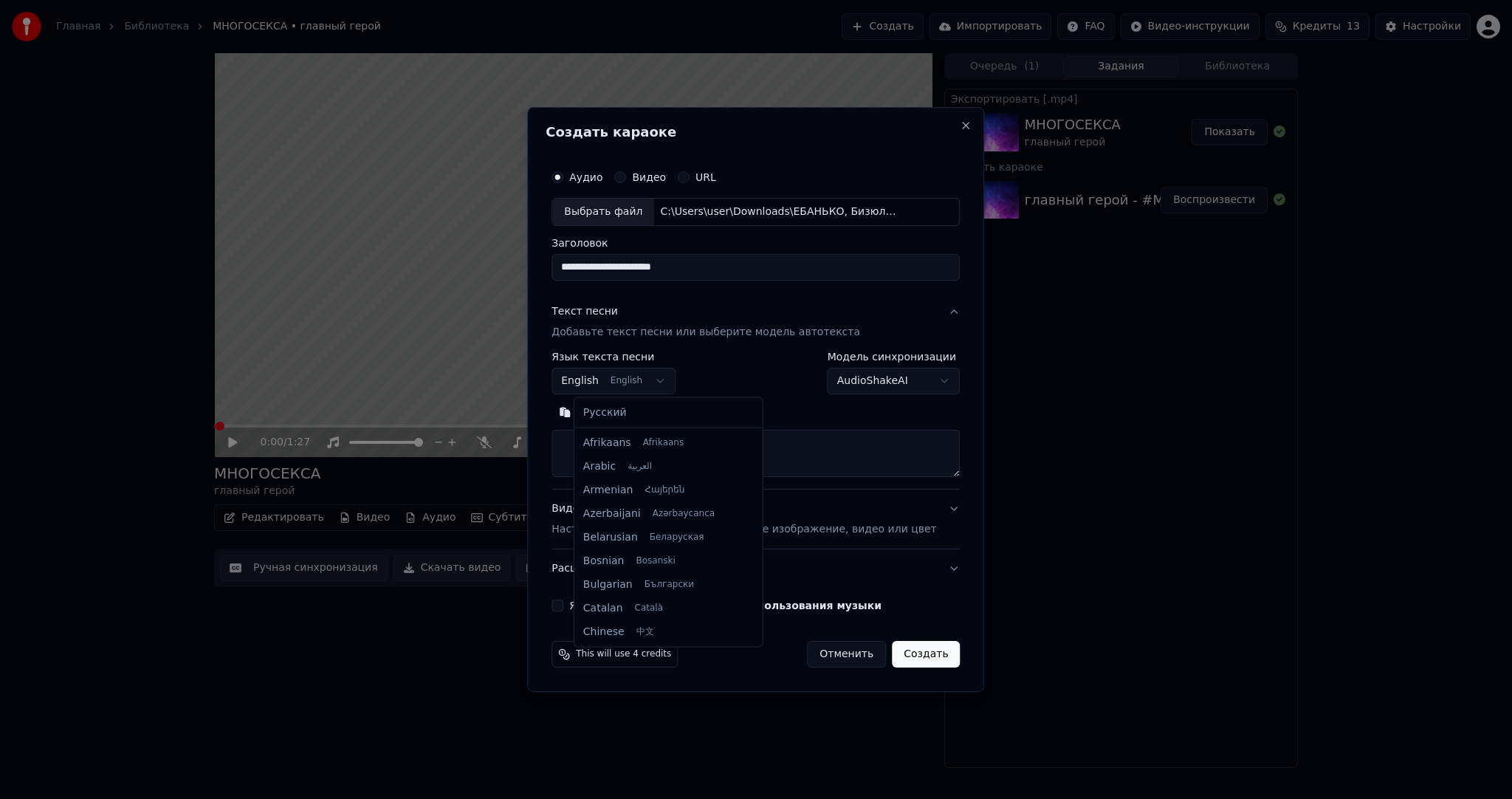
click at [609, 381] on body "**********" at bounding box center [756, 400] width 1512 height 799
select select "**"
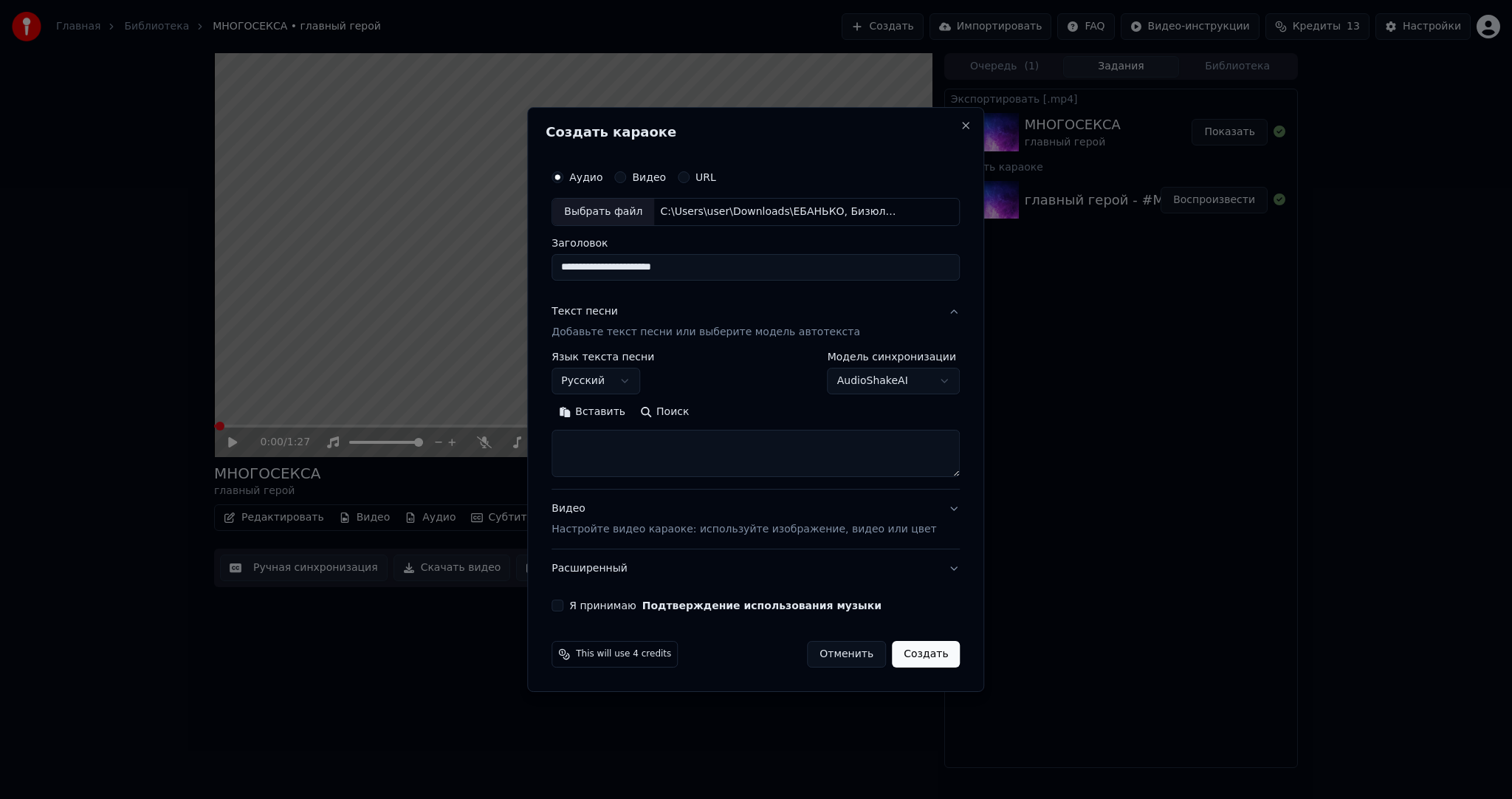
click at [616, 419] on button "Вставить" at bounding box center [592, 412] width 81 height 23
click at [635, 529] on p "Настройте видео караоке: используйте изображение, видео или цвет" at bounding box center [744, 529] width 384 height 15
type textarea "**********"
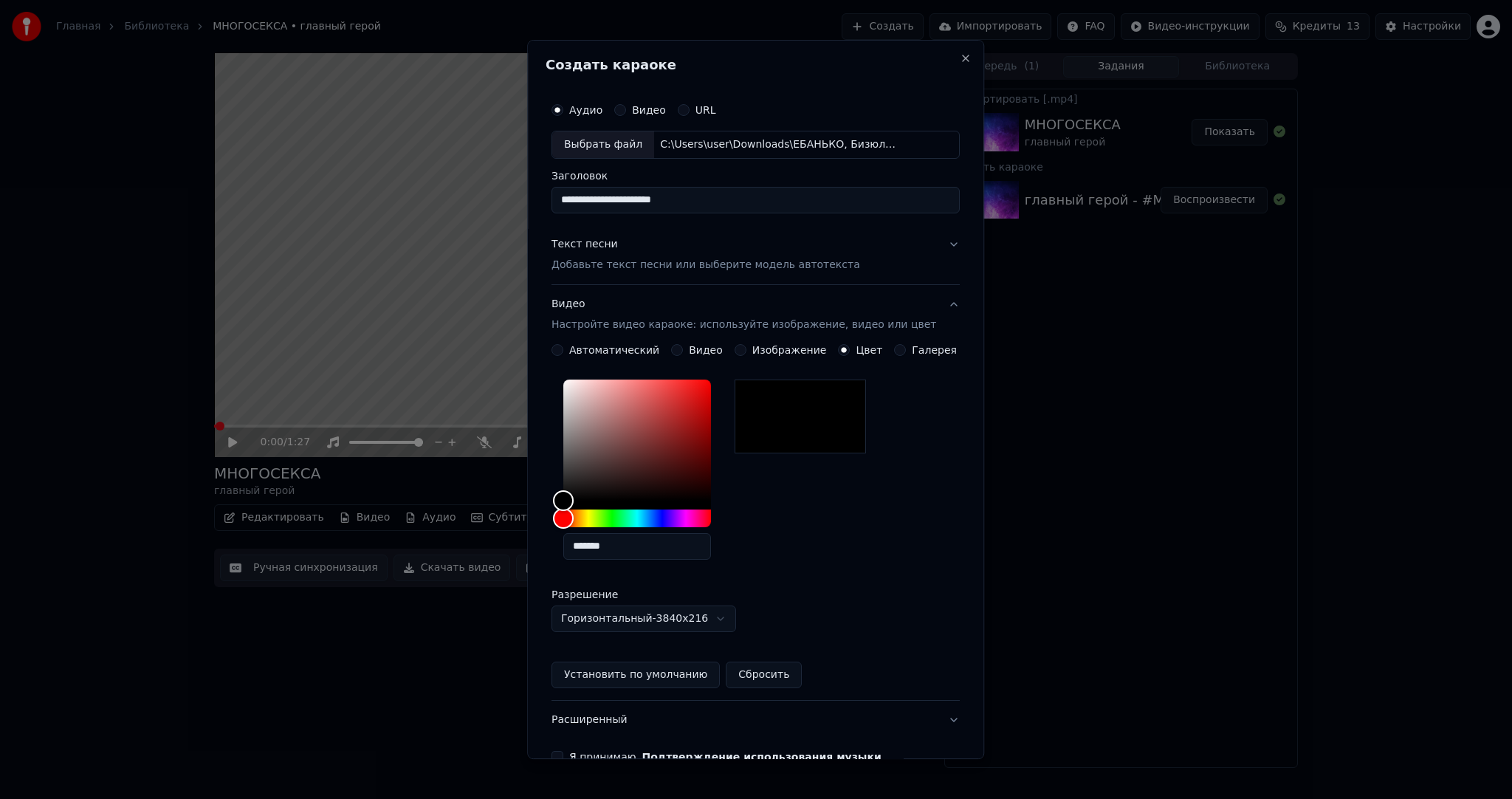
click at [563, 752] on button "Я принимаю Подтверждение использования музыки" at bounding box center [558, 757] width 12 height 12
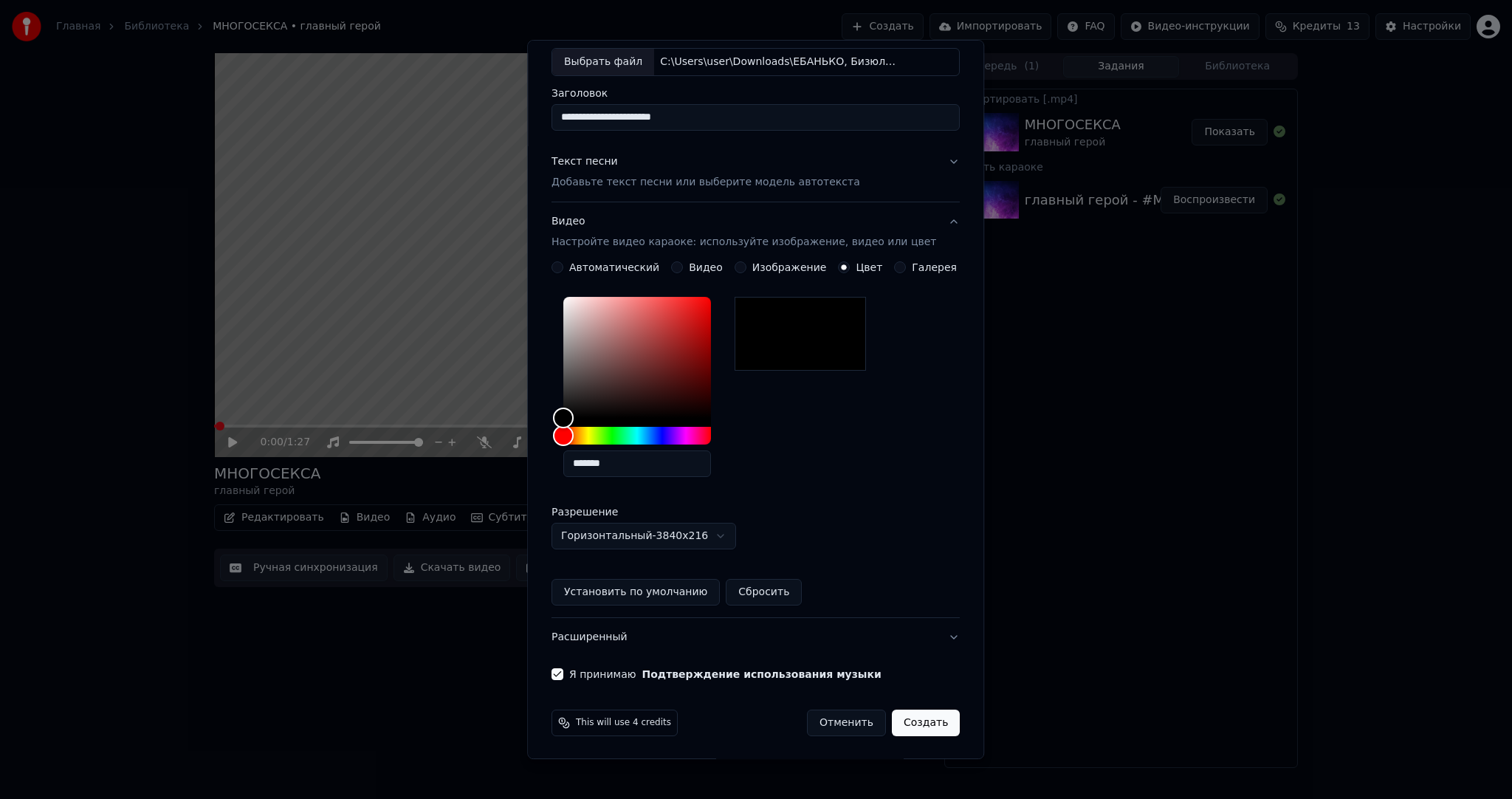
click at [903, 721] on button "Создать" at bounding box center [926, 722] width 68 height 26
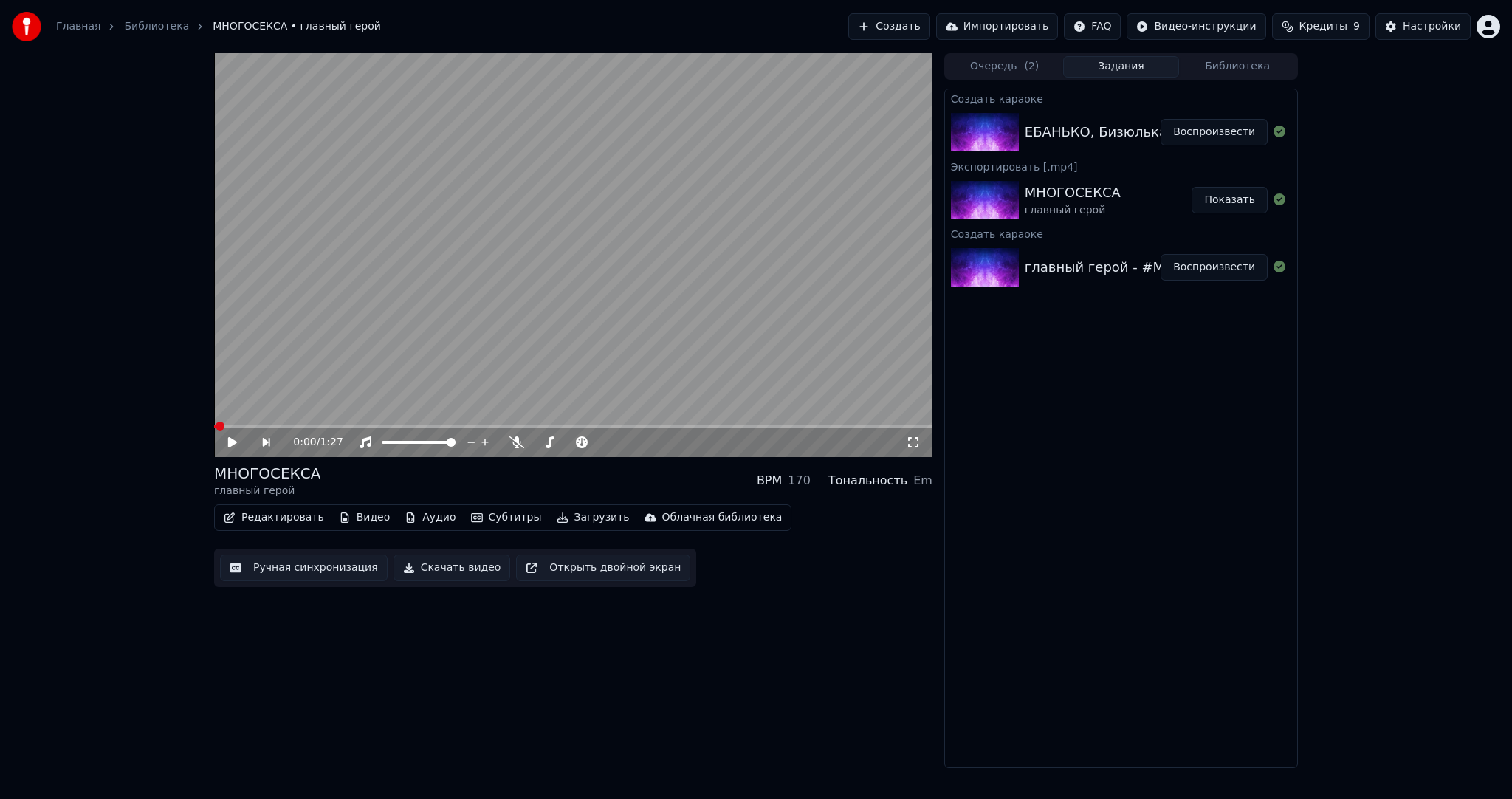
click at [1197, 127] on button "Воспроизвести" at bounding box center [1214, 131] width 107 height 26
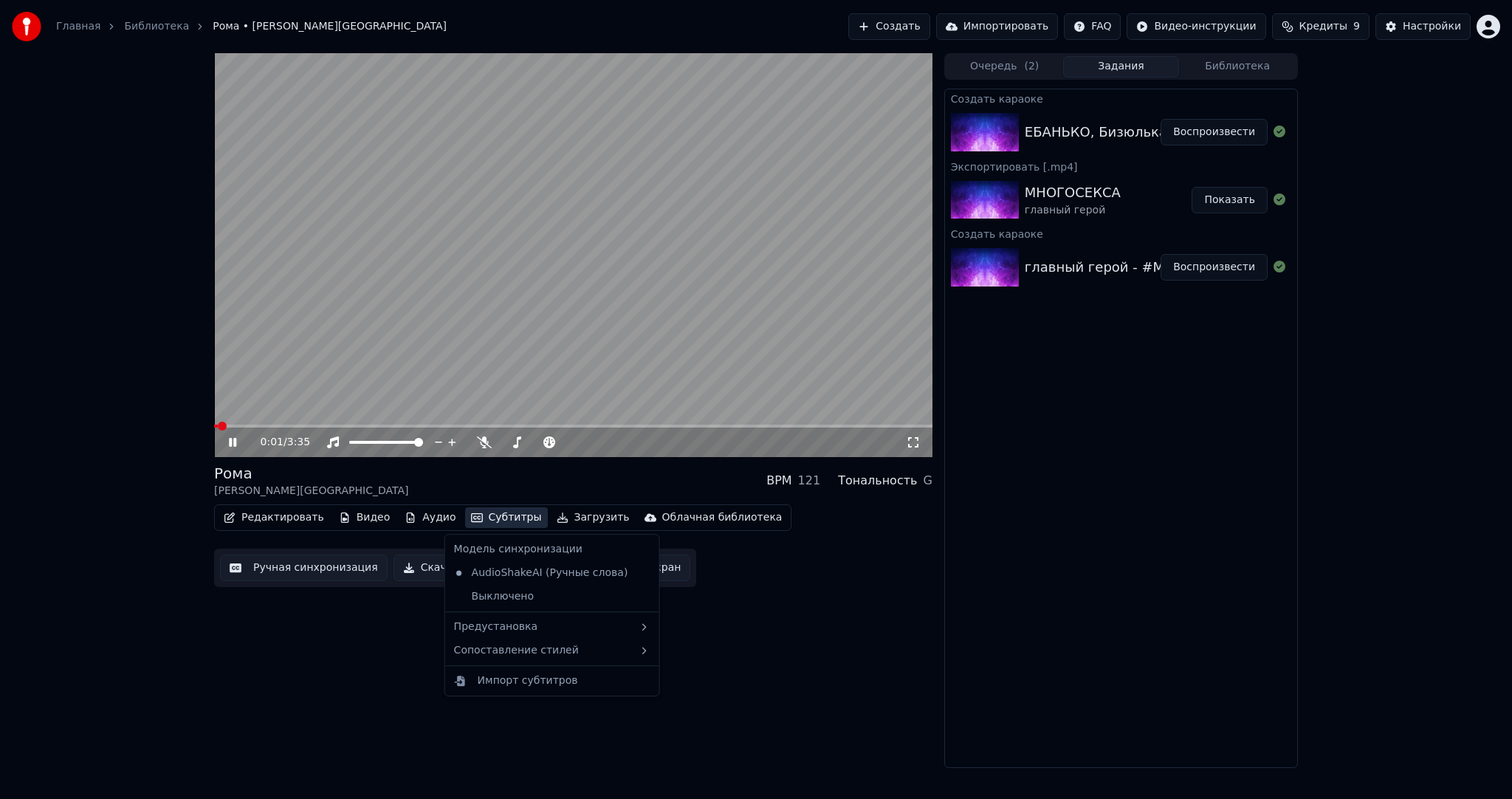
click at [487, 518] on button "Субтитры" at bounding box center [507, 518] width 83 height 21
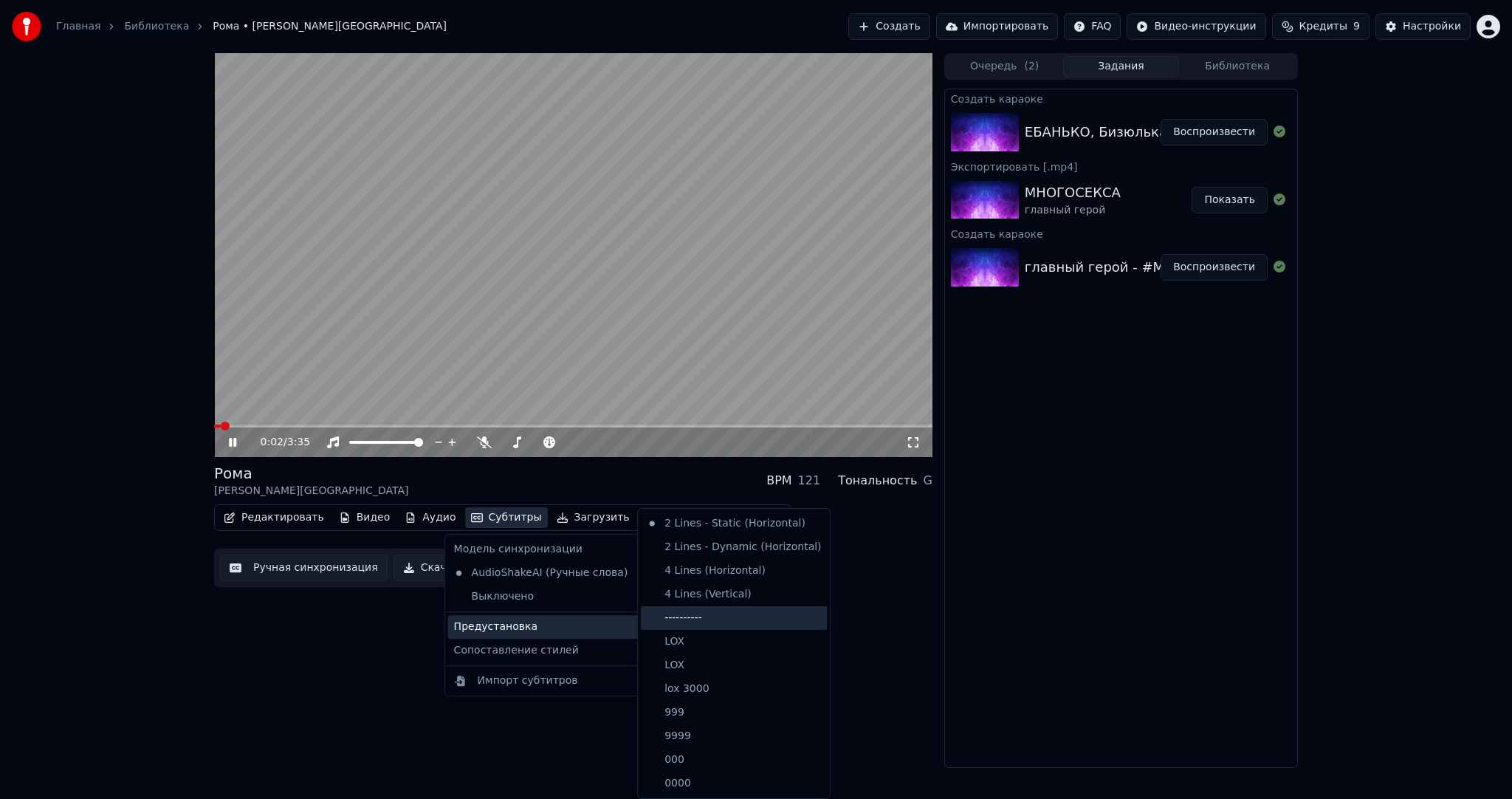
click at [697, 614] on div "----------" at bounding box center [734, 617] width 186 height 23
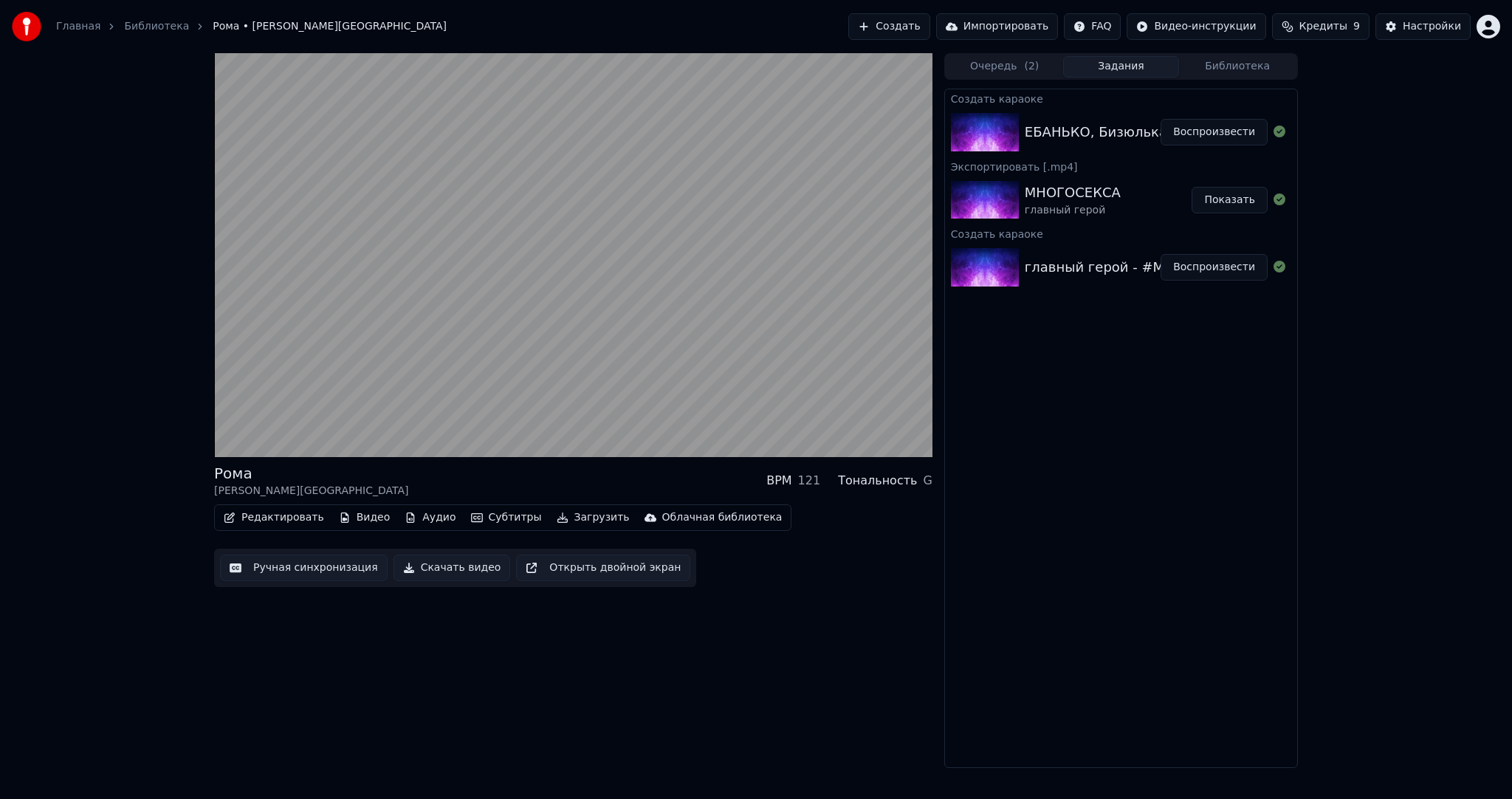
click at [321, 567] on button "Ручная синхронизация" at bounding box center [303, 568] width 167 height 26
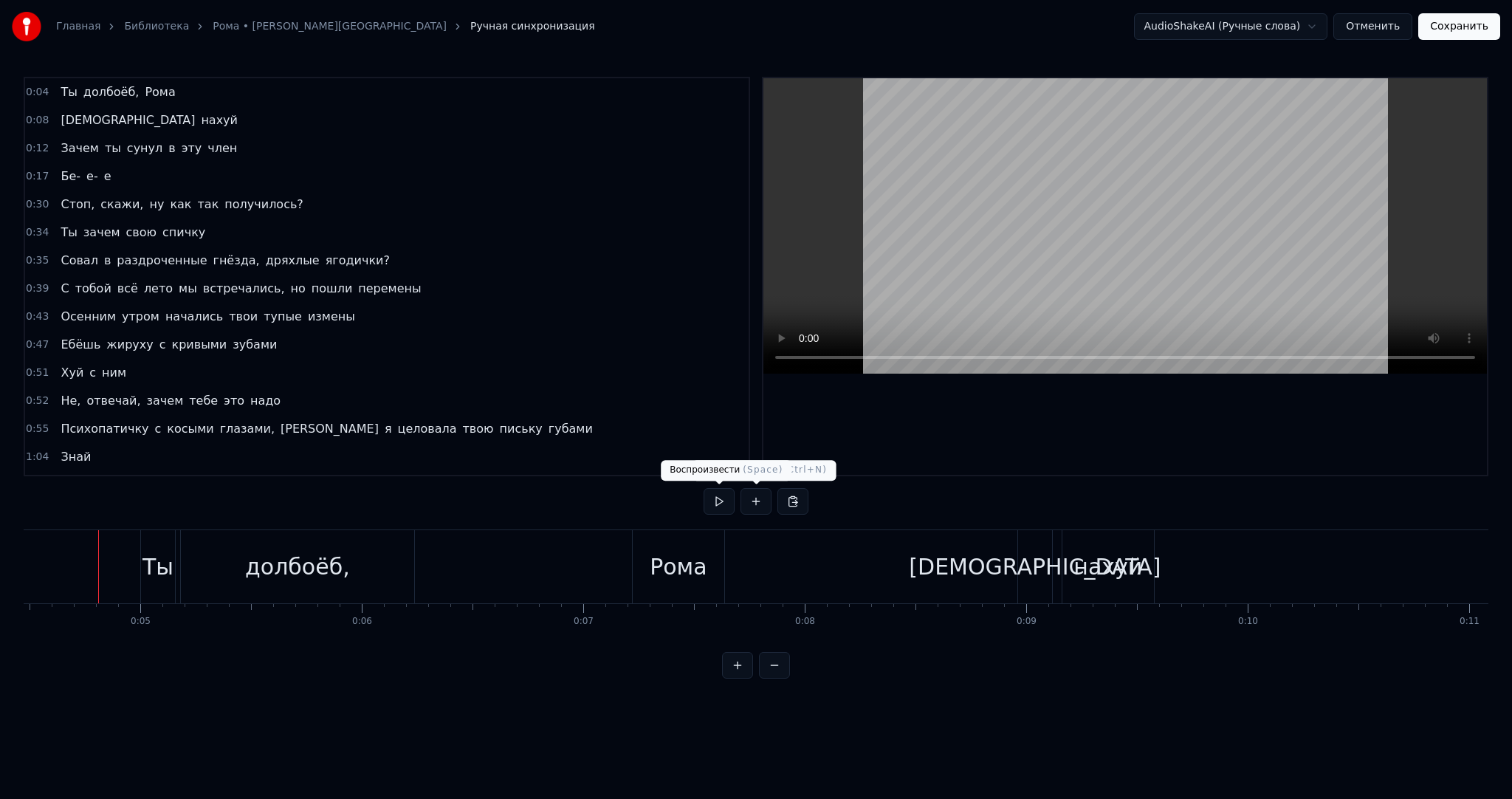
click at [721, 499] on button at bounding box center [718, 501] width 31 height 26
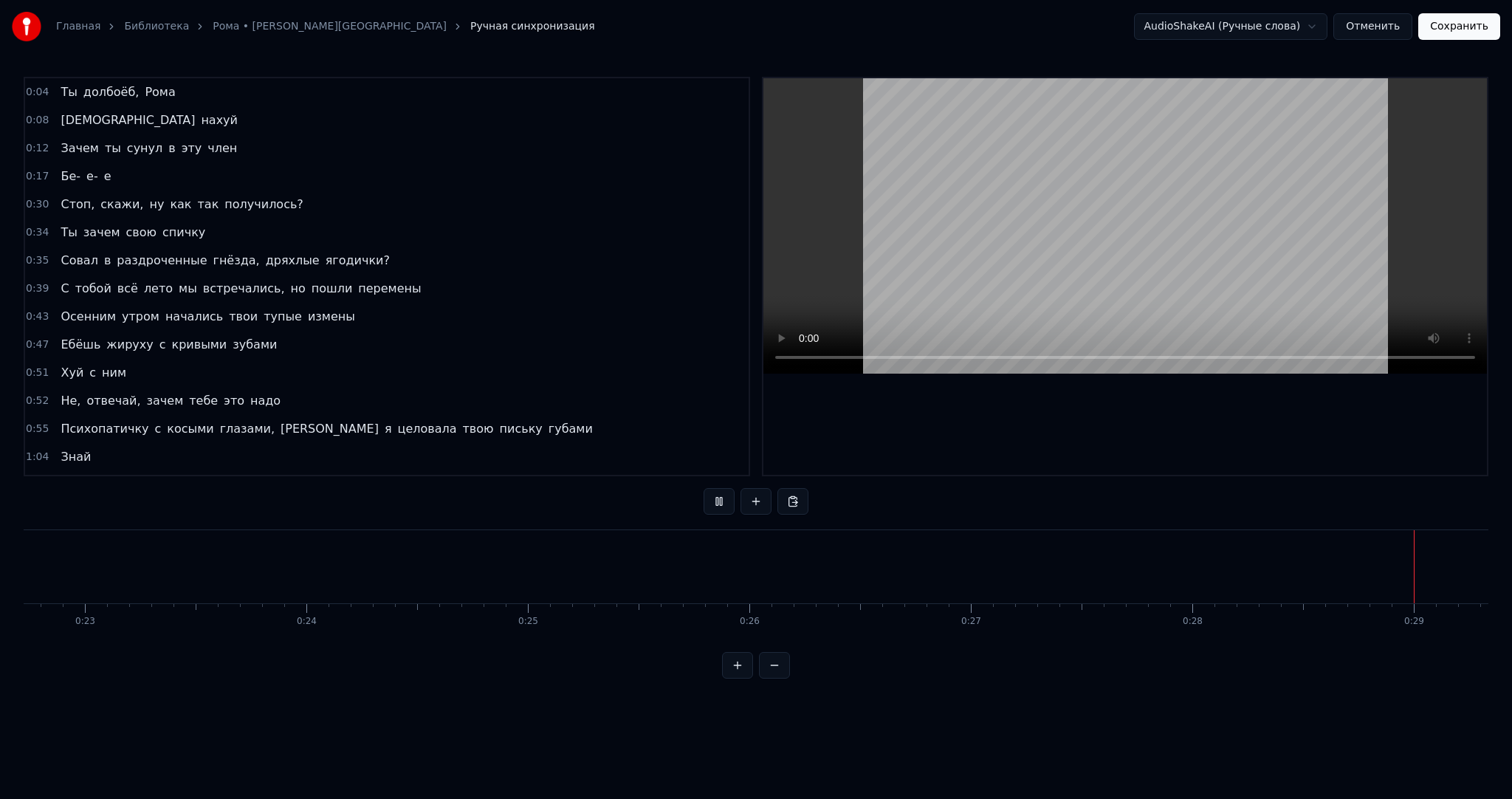
scroll to position [0, 6373]
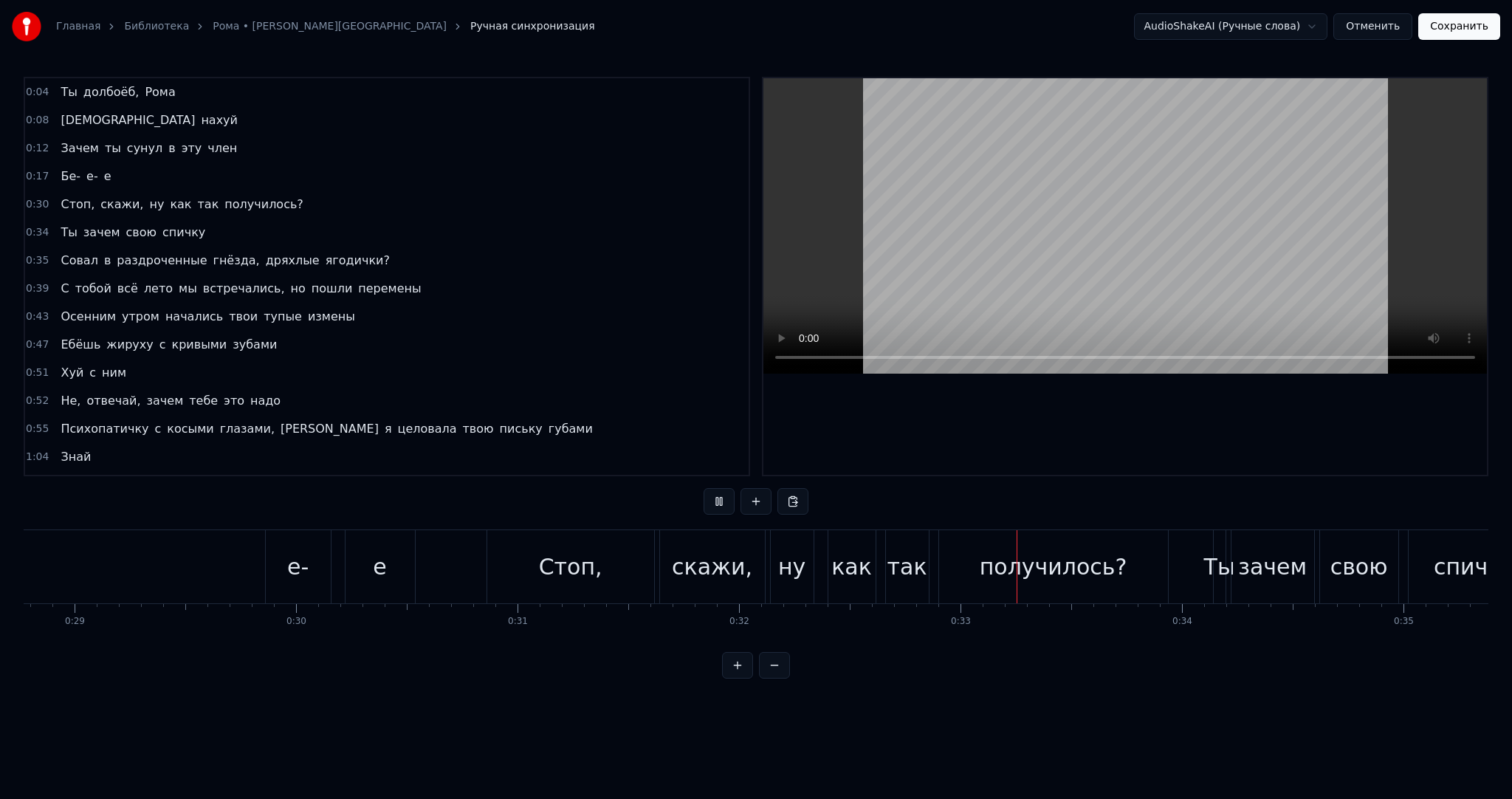
click at [1194, 149] on video at bounding box center [1125, 225] width 724 height 295
click at [281, 554] on div "е-" at bounding box center [298, 566] width 65 height 73
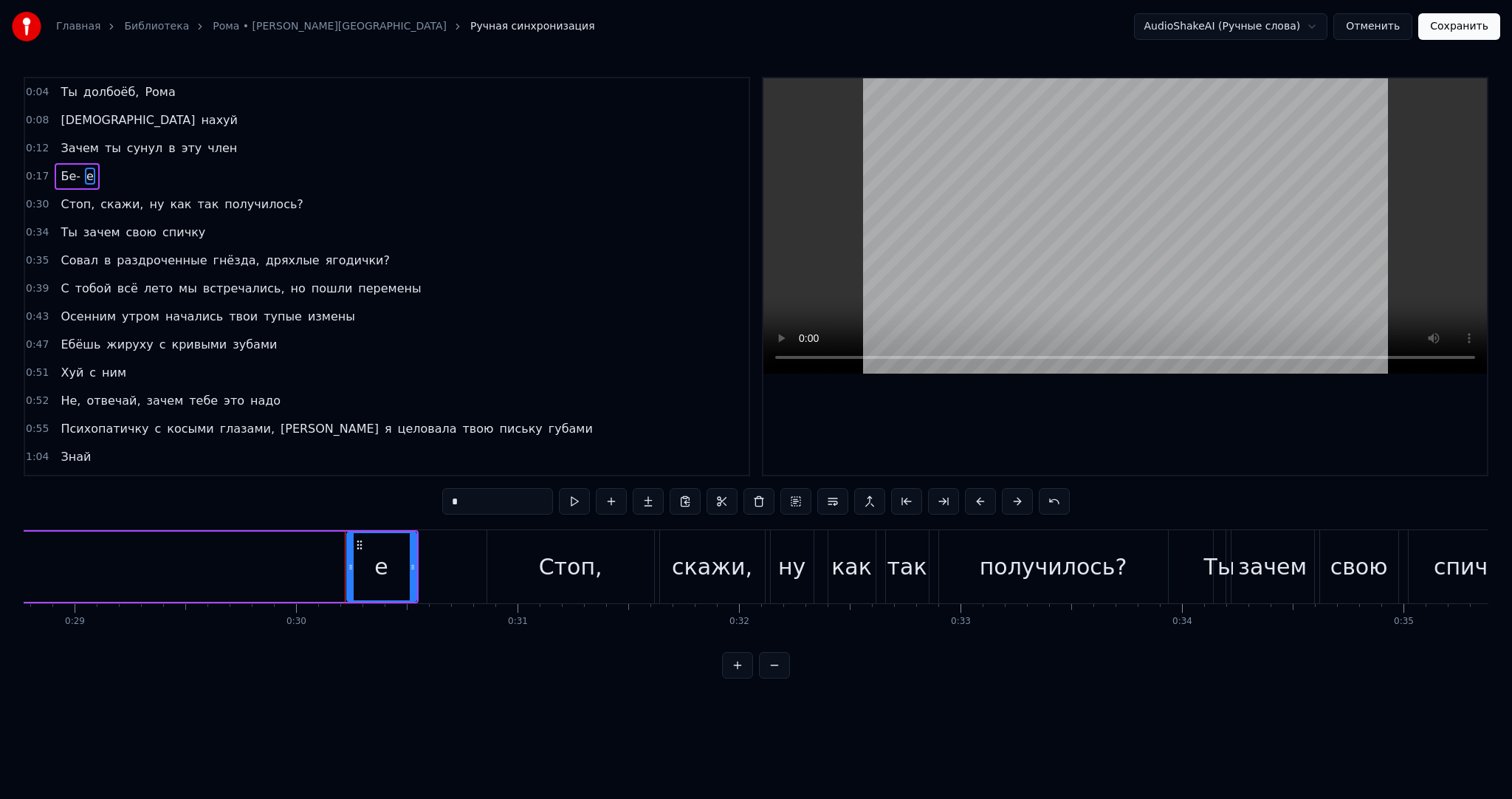
type input "*****"
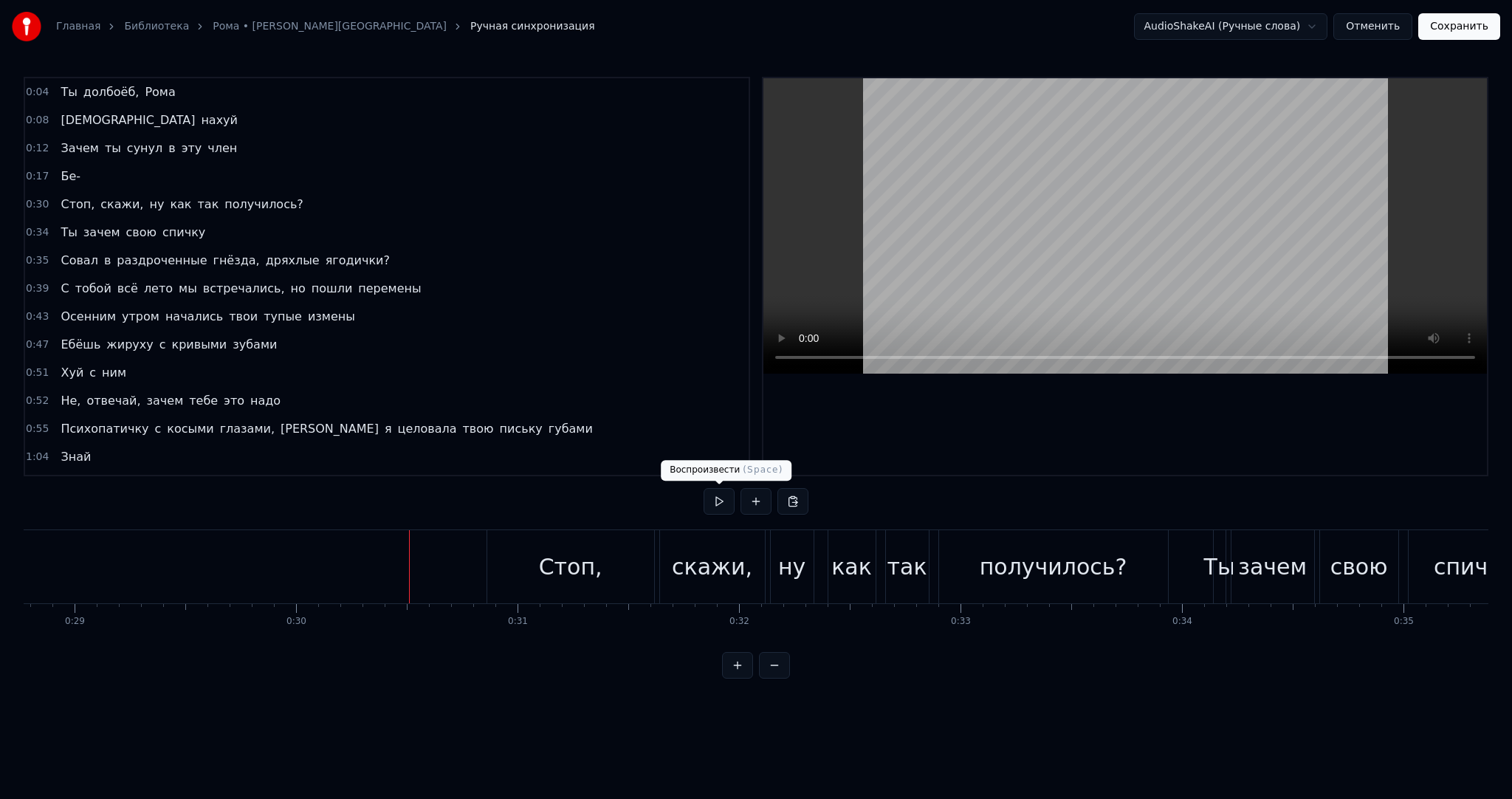
click at [713, 502] on button at bounding box center [718, 501] width 31 height 26
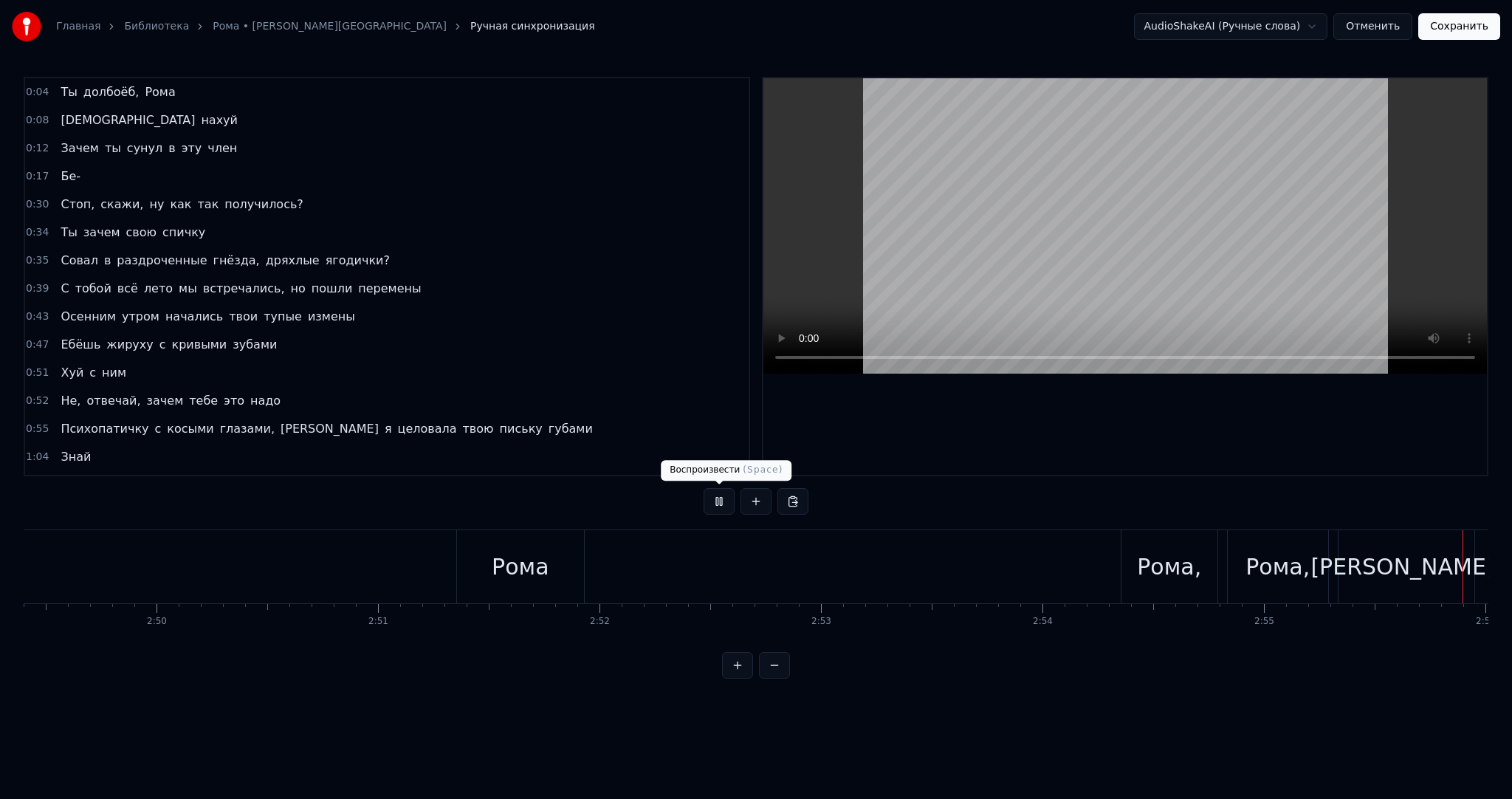
scroll to position [0, 38879]
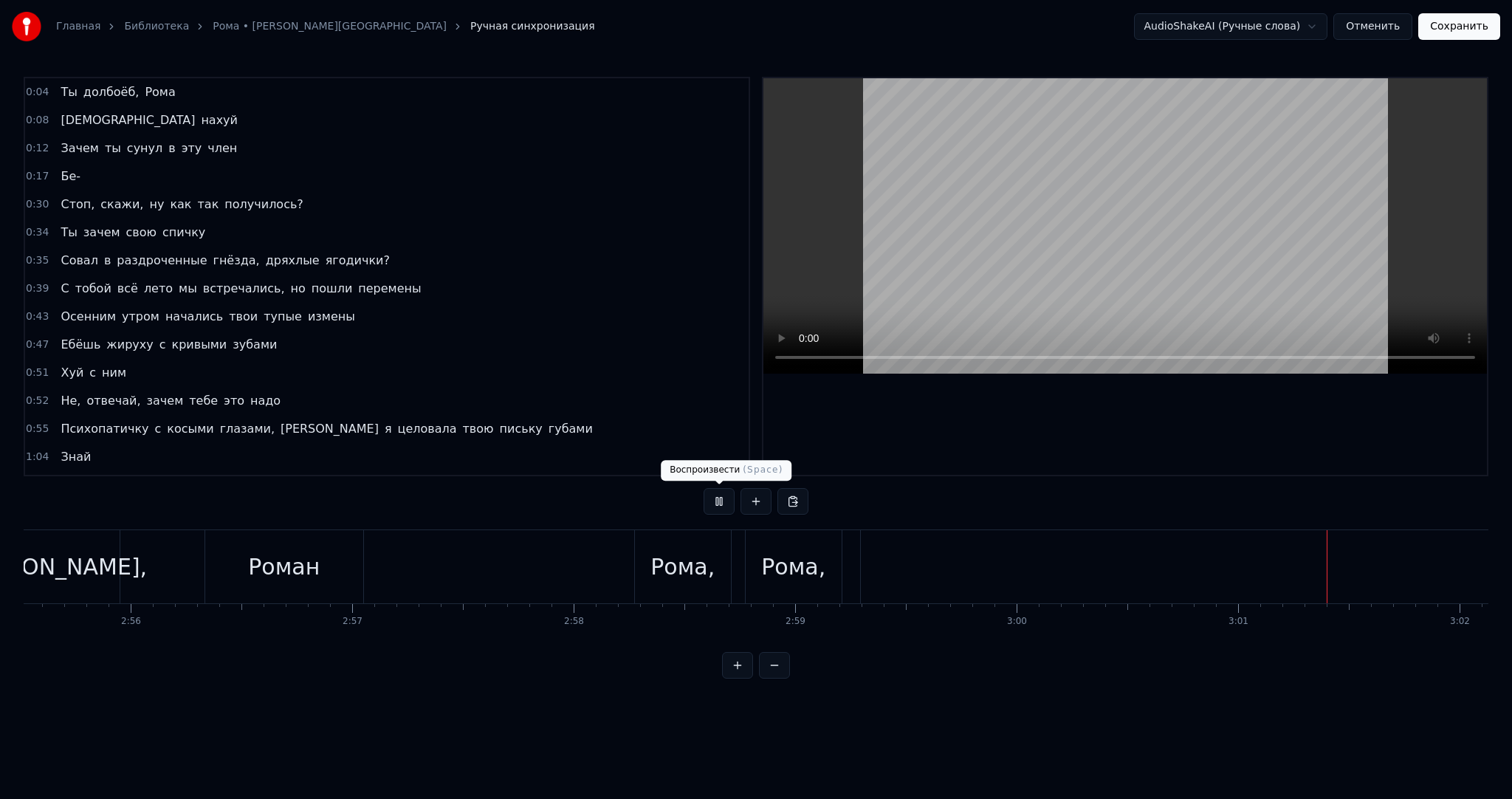
click at [1068, 217] on video at bounding box center [1125, 225] width 724 height 295
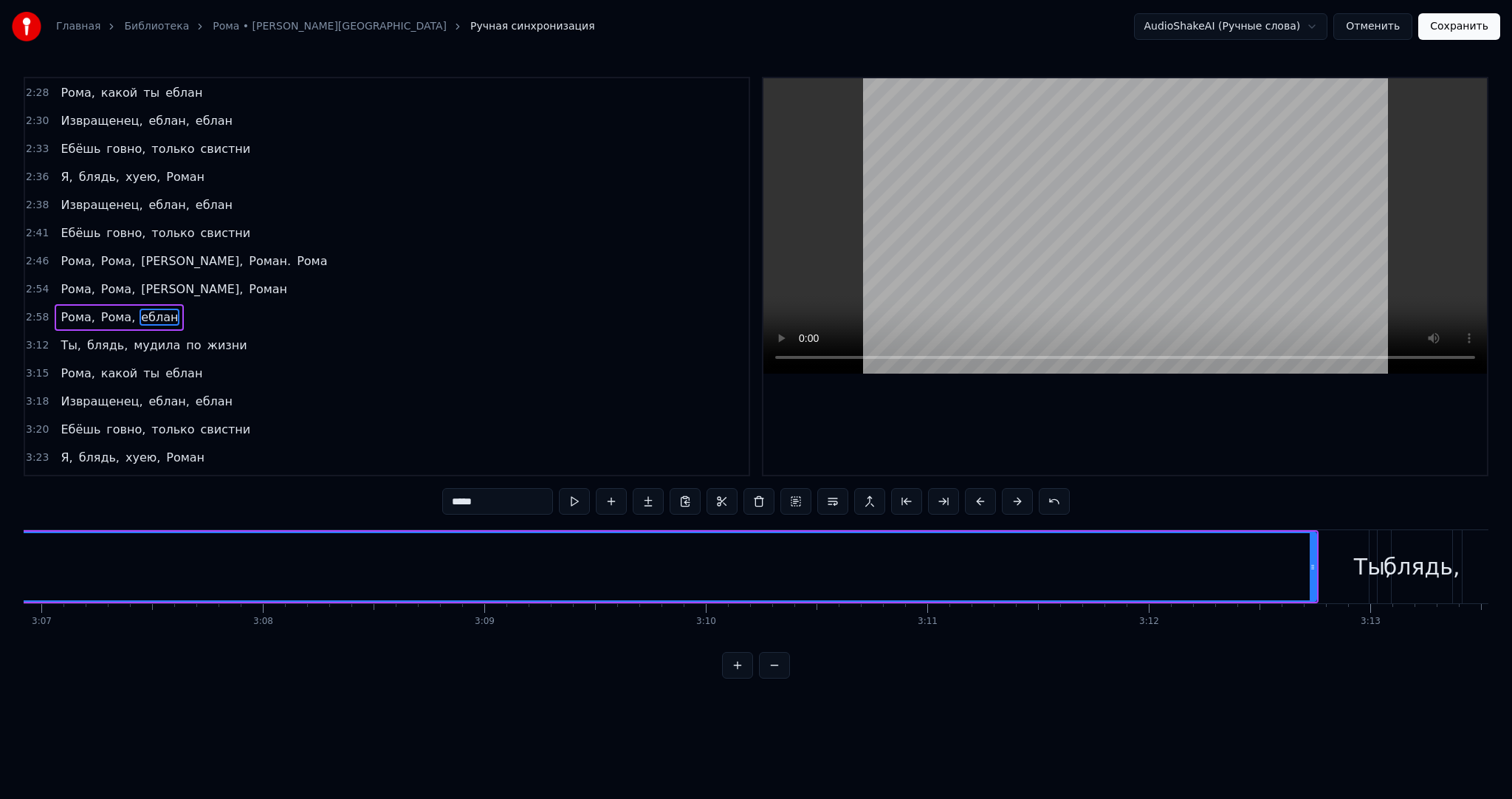
scroll to position [0, 41425]
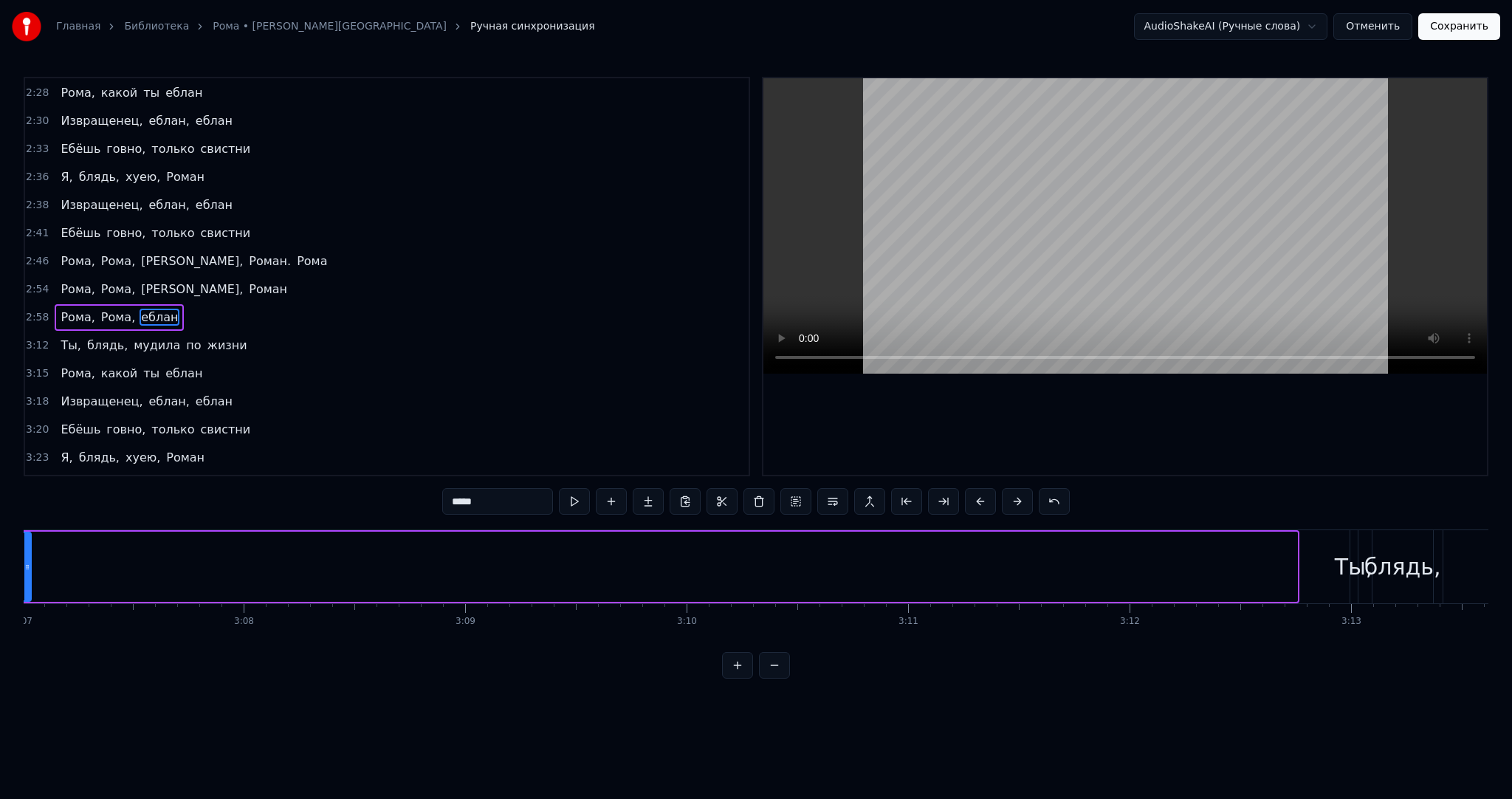
drag, startPoint x: 1293, startPoint y: 579, endPoint x: 20, endPoint y: 572, distance: 1273.0
click at [20, 572] on div "Главная Библиотека Рома • ЕБАНЬКО • Бизюлька Ручная синхронизация AudioShakeAI …" at bounding box center [756, 339] width 1512 height 679
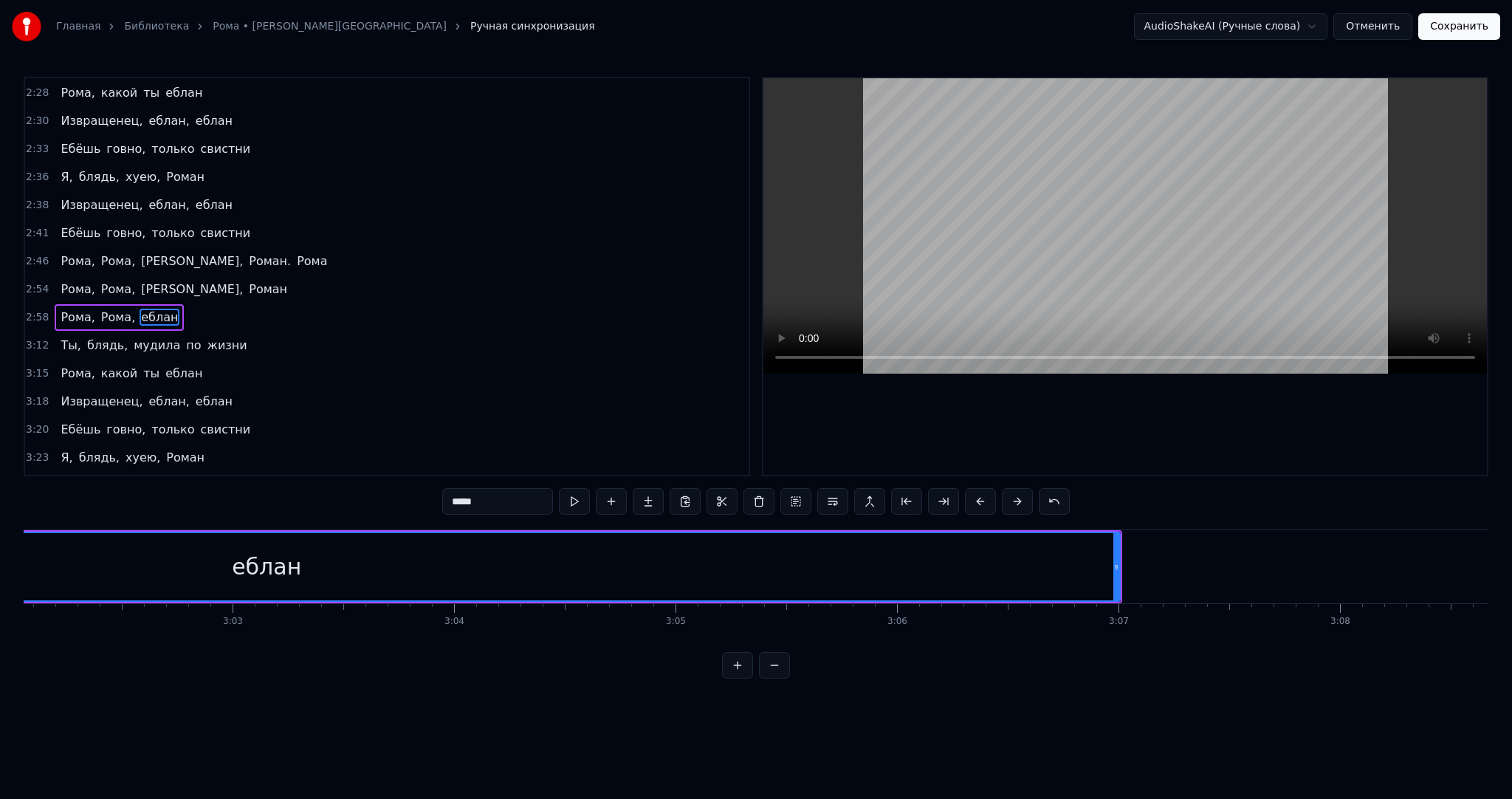
scroll to position [0, 40308]
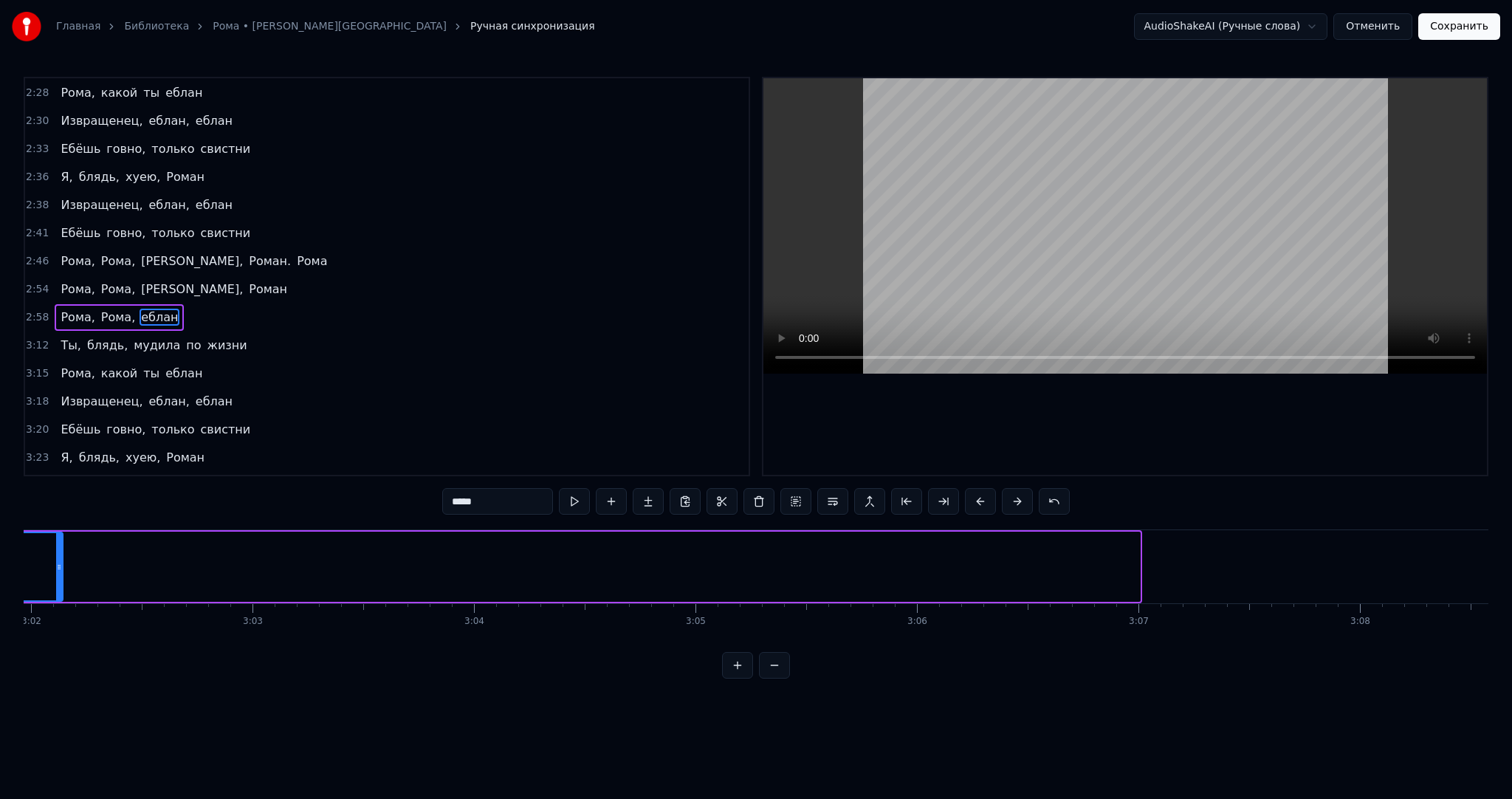
drag, startPoint x: 1137, startPoint y: 565, endPoint x: 59, endPoint y: 580, distance: 1078.1
click at [59, 580] on div at bounding box center [59, 567] width 6 height 68
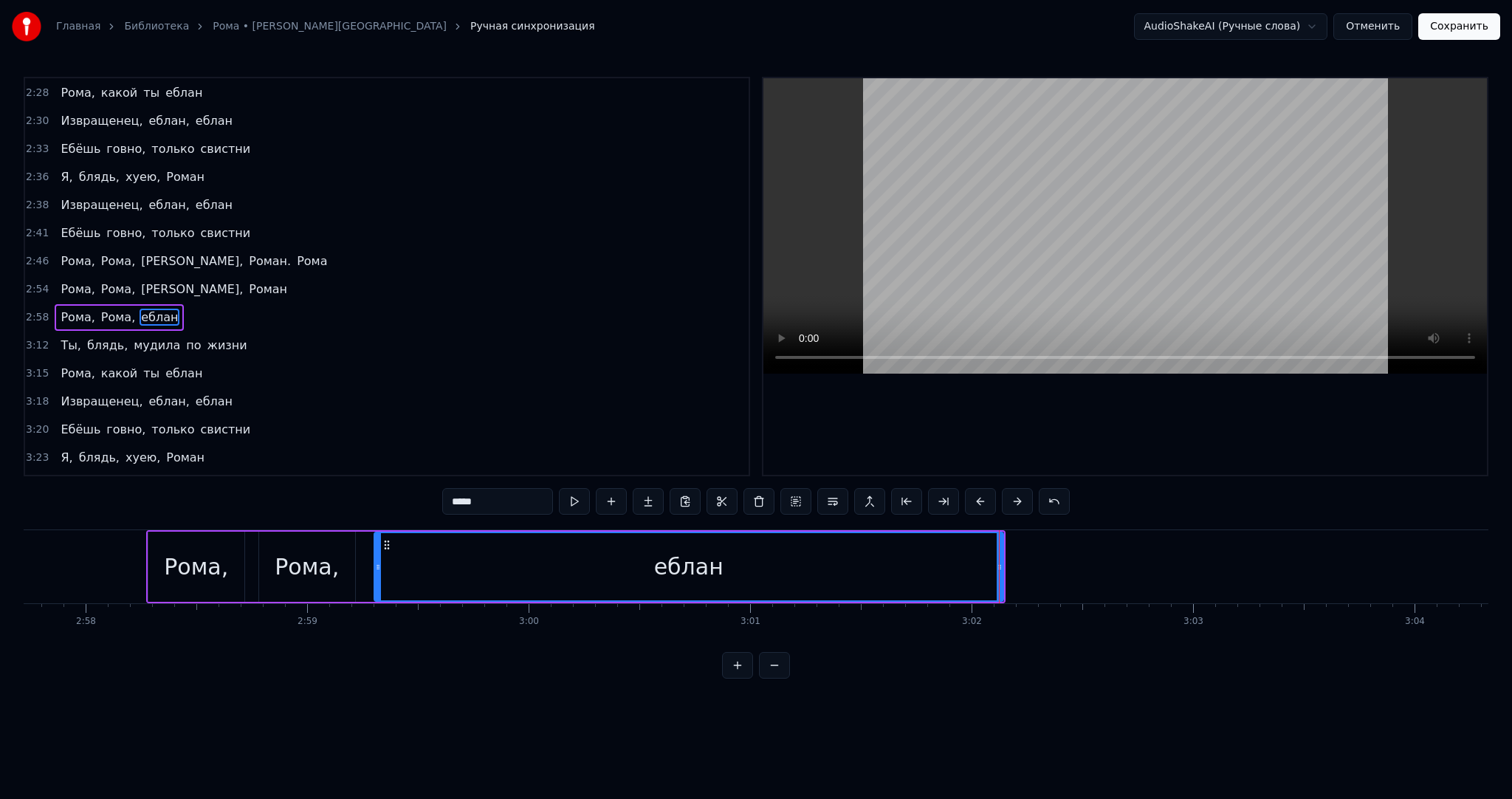
scroll to position [0, 39270]
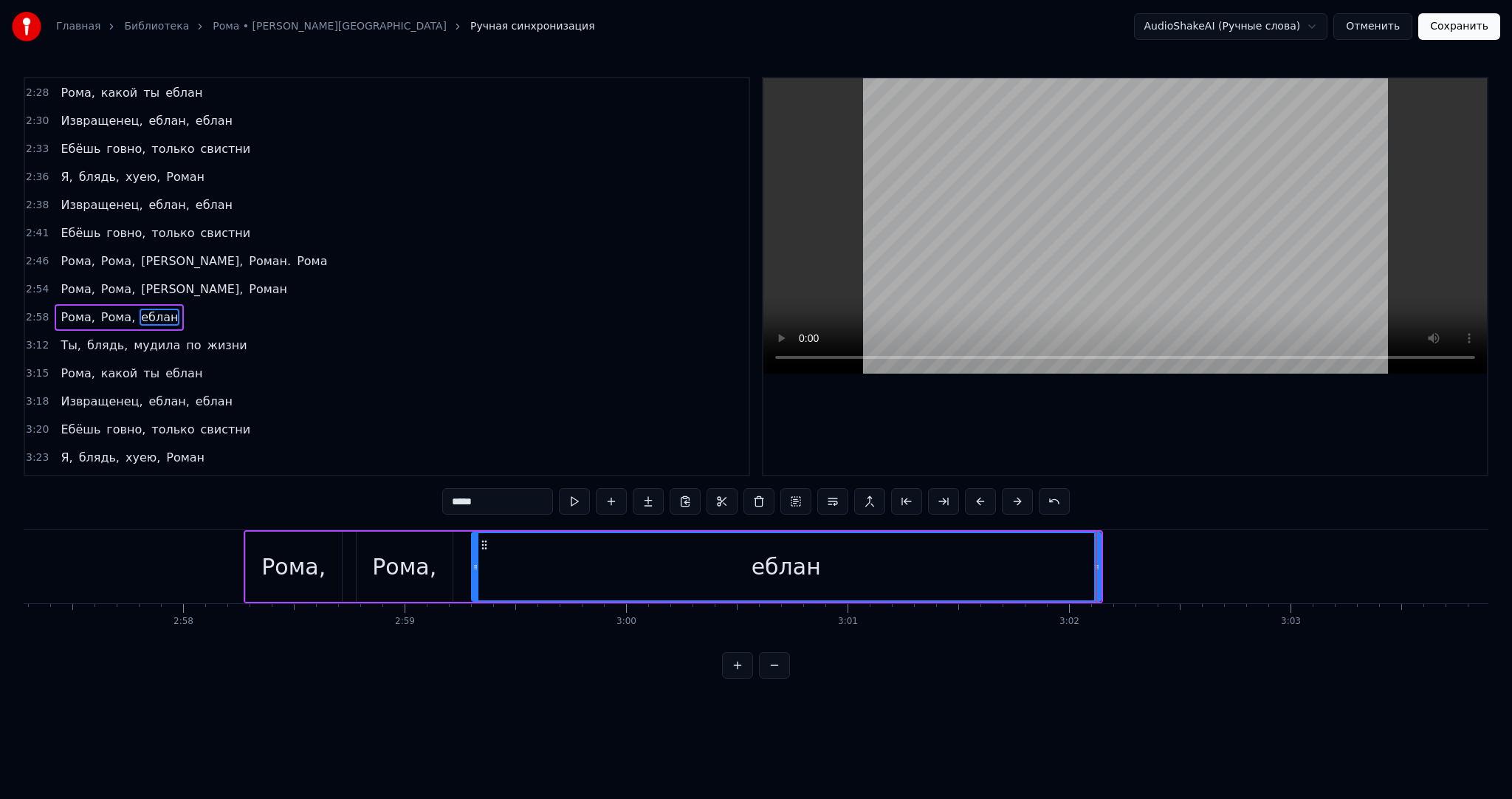
drag, startPoint x: 1097, startPoint y: 560, endPoint x: 1087, endPoint y: 563, distance: 10.4
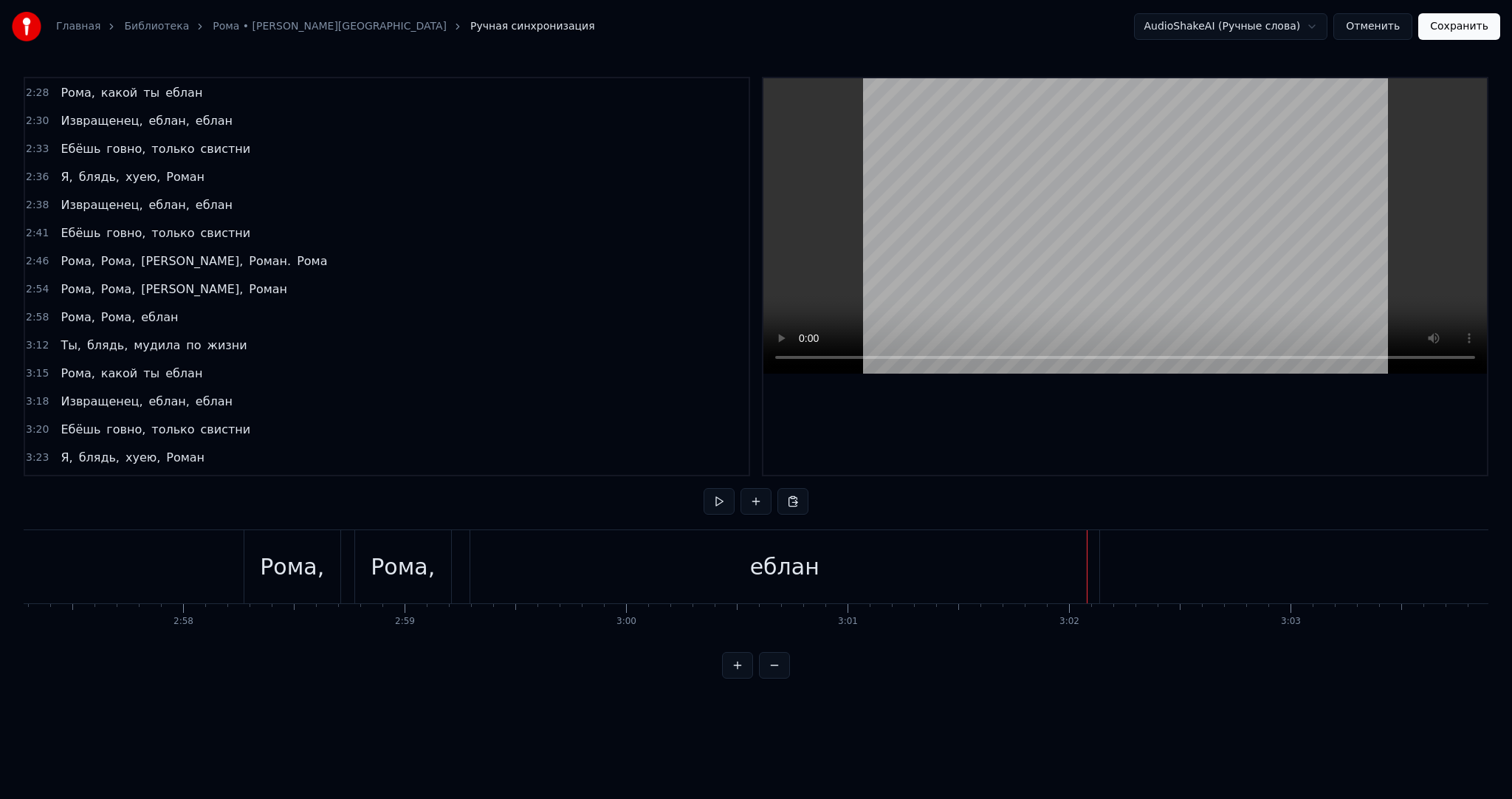
click at [1088, 563] on div "еблан" at bounding box center [785, 566] width 629 height 73
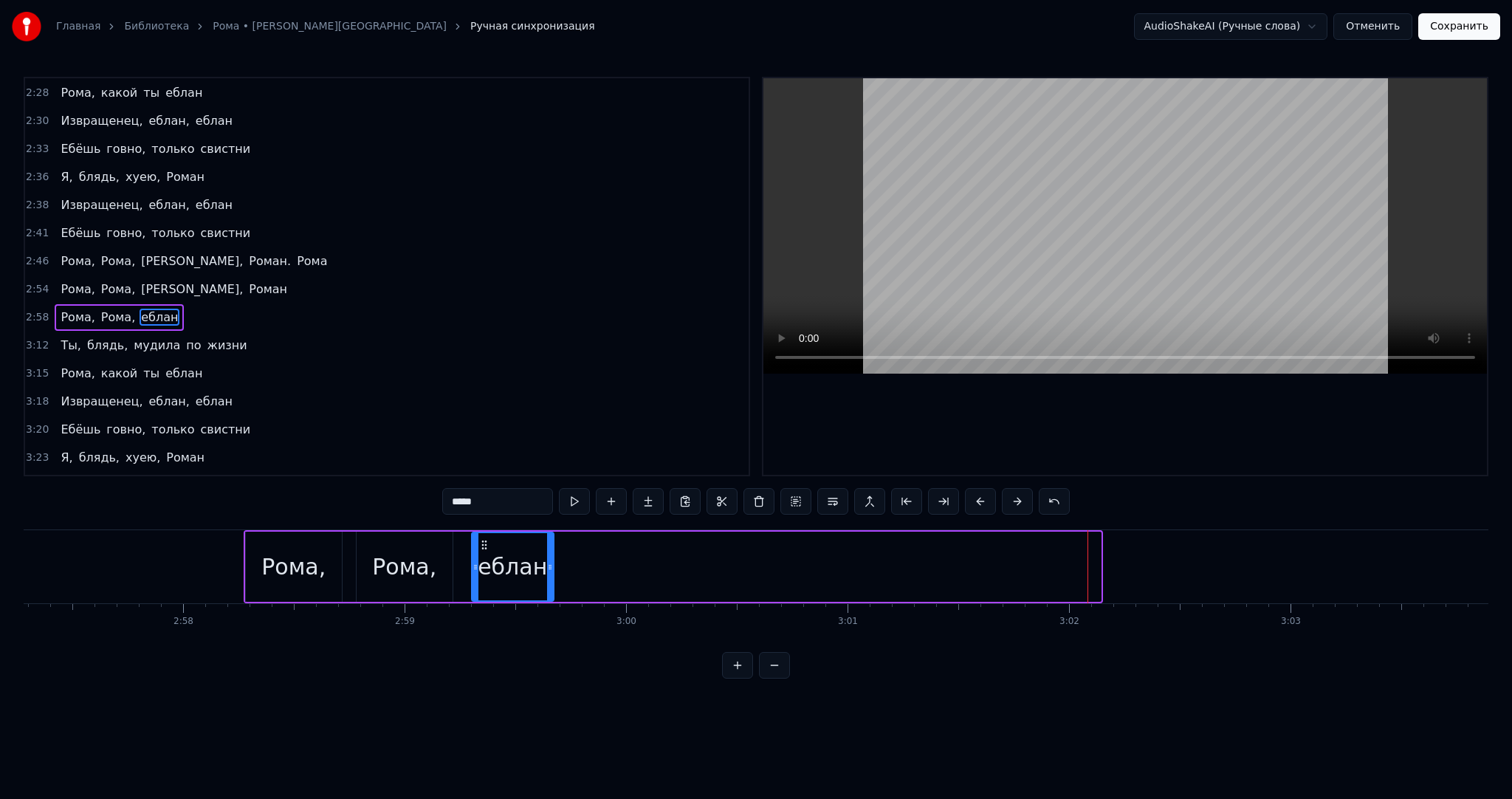
drag, startPoint x: 1093, startPoint y: 565, endPoint x: 538, endPoint y: 541, distance: 555.5
click at [551, 552] on div at bounding box center [550, 567] width 6 height 68
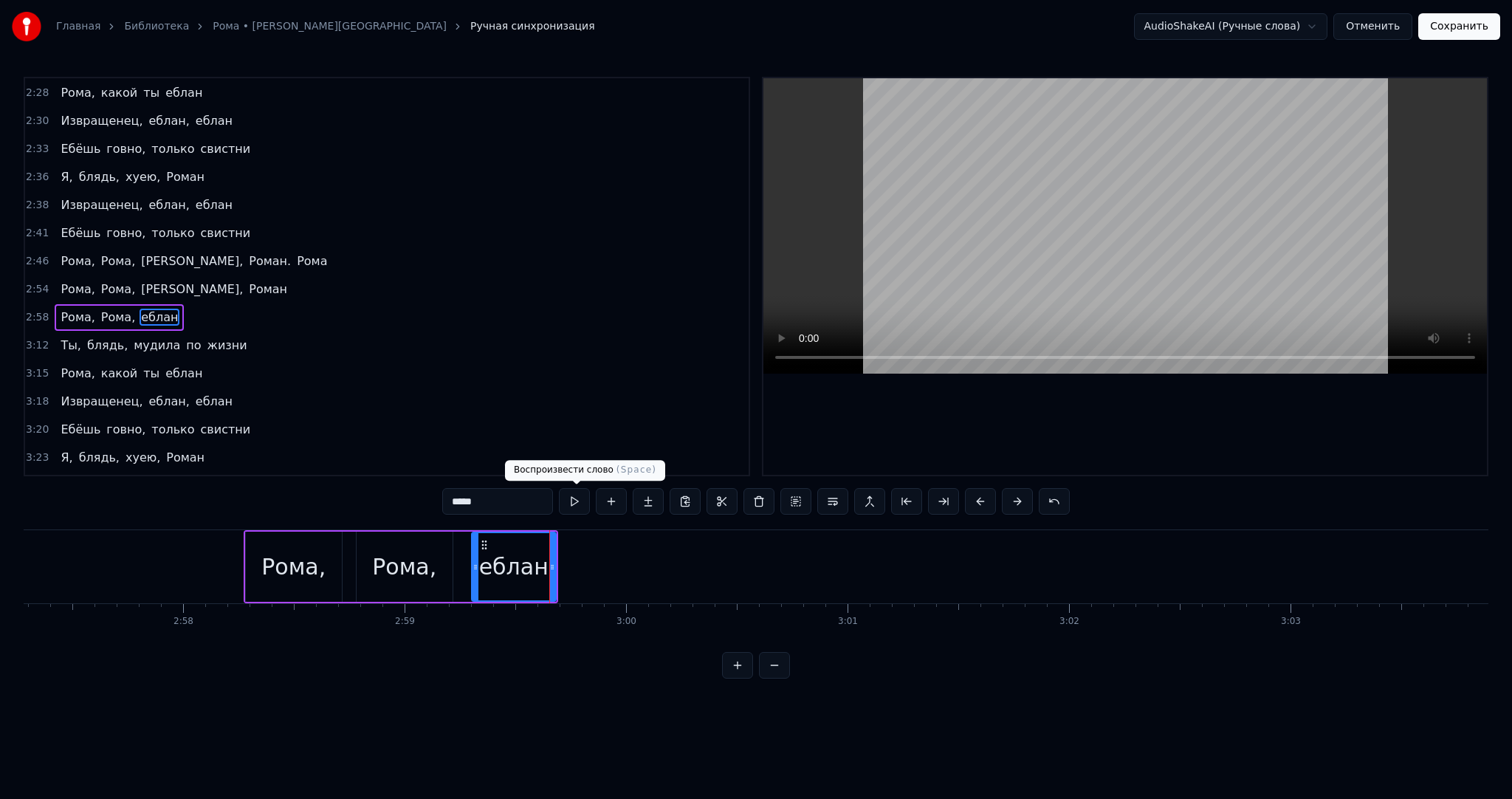
click at [576, 502] on button at bounding box center [574, 501] width 31 height 26
drag, startPoint x: 553, startPoint y: 548, endPoint x: 612, endPoint y: 525, distance: 63.3
click at [569, 544] on div at bounding box center [566, 567] width 6 height 68
click at [578, 502] on button at bounding box center [574, 501] width 31 height 26
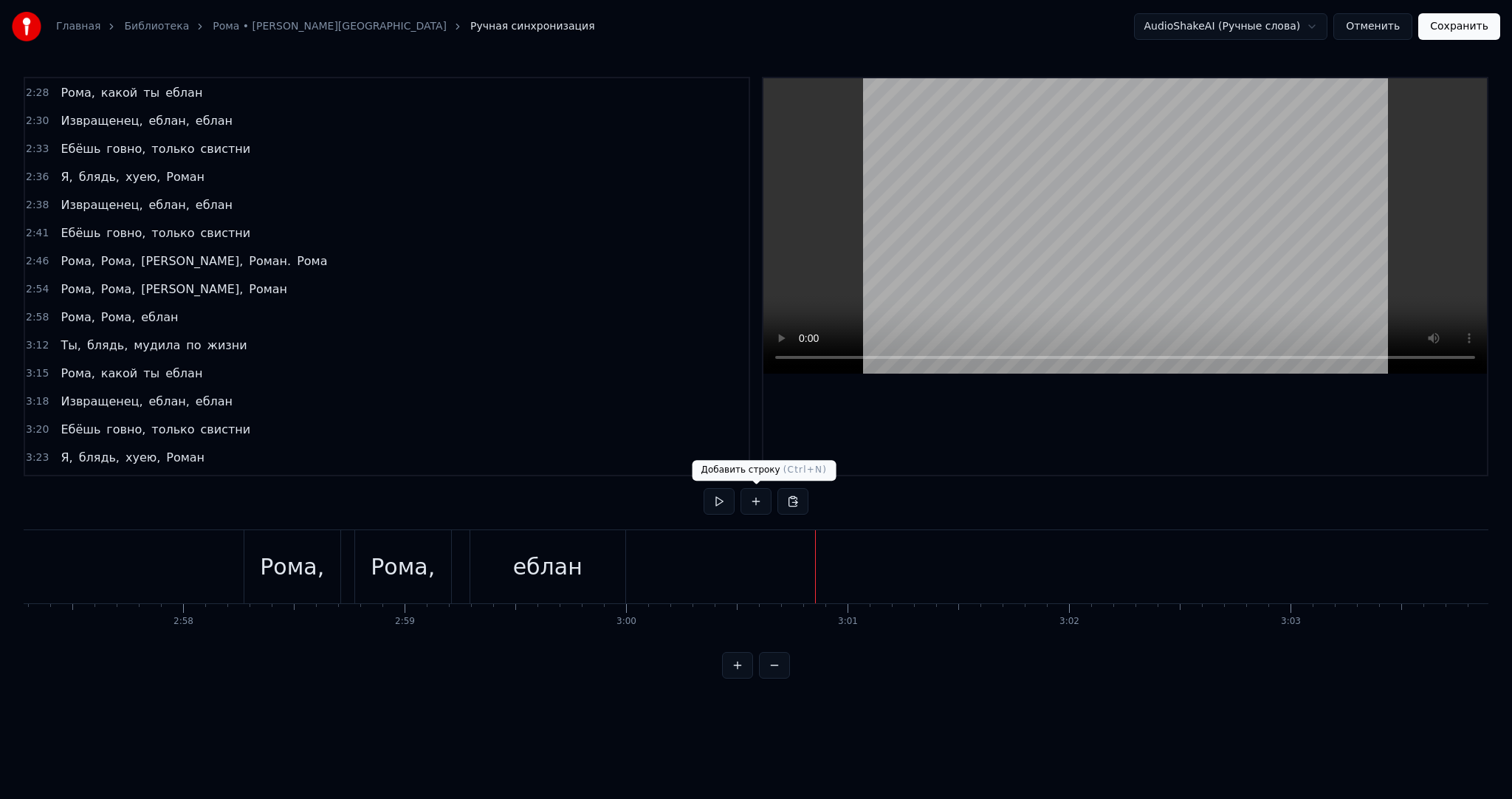
click at [706, 505] on button at bounding box center [718, 501] width 31 height 26
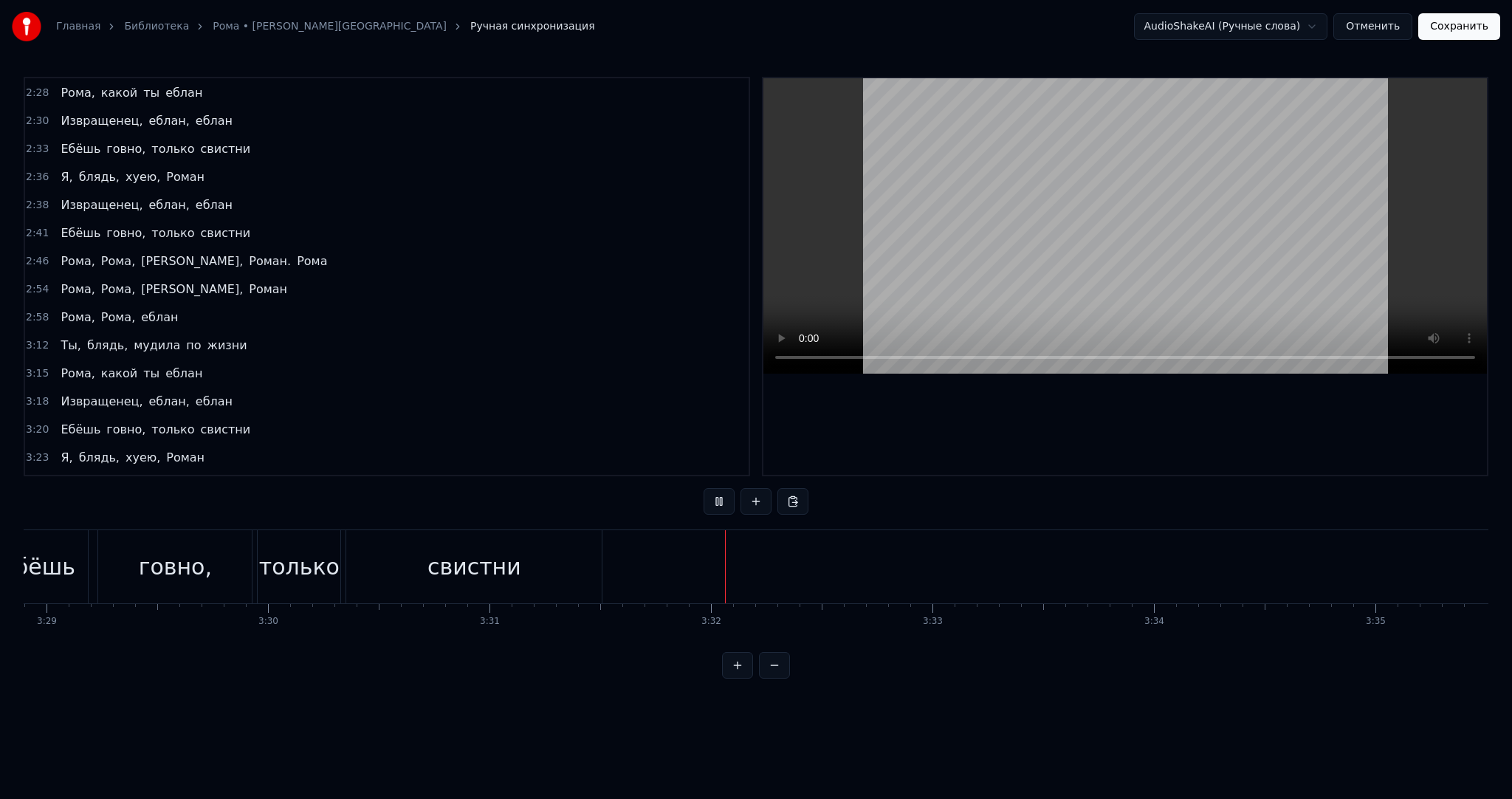
scroll to position [1043, 0]
click at [1450, 24] on button "Сохранить" at bounding box center [1459, 26] width 82 height 26
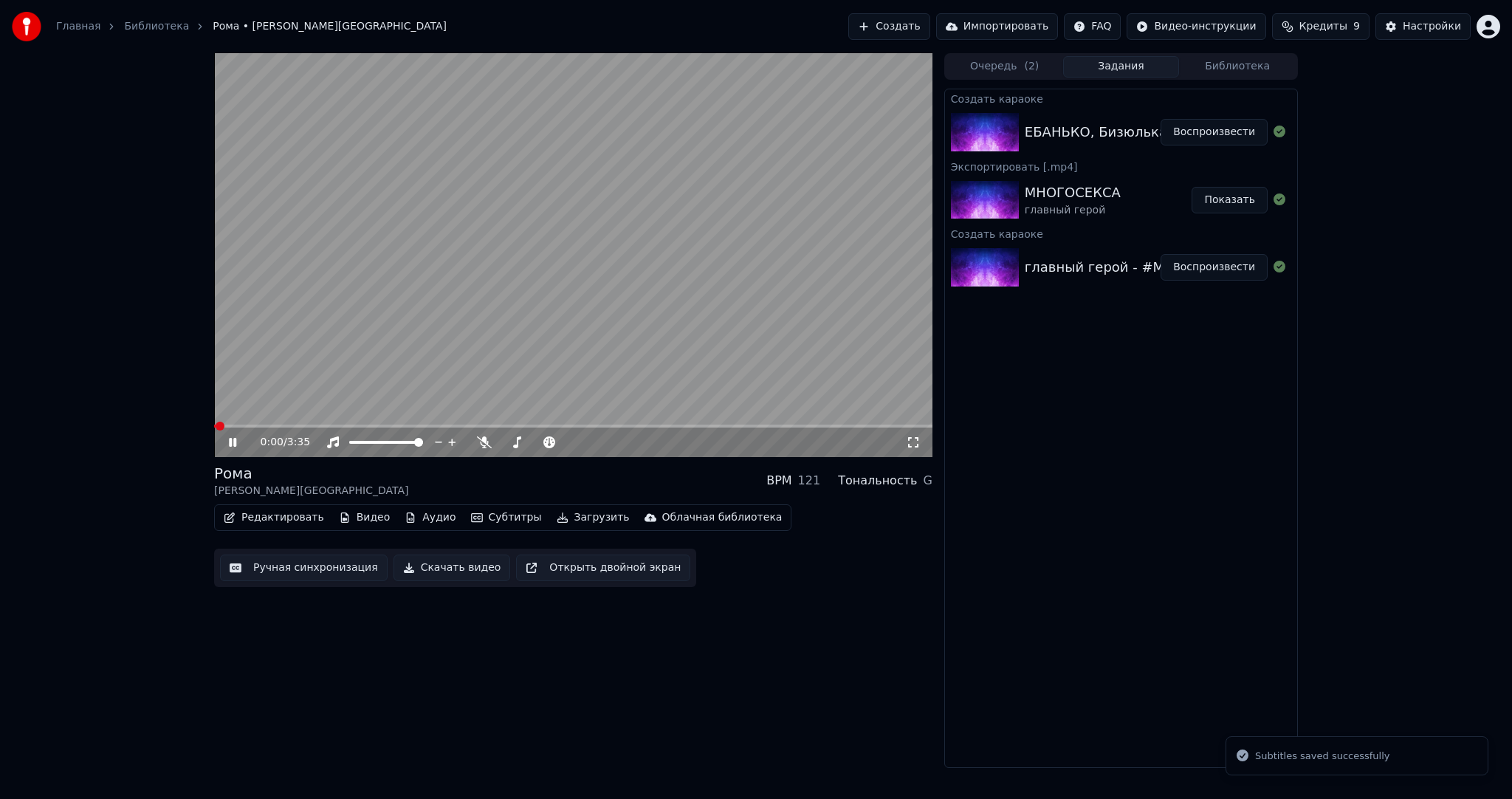
click at [506, 313] on video at bounding box center [573, 255] width 718 height 404
click at [564, 517] on button "Загрузить" at bounding box center [593, 518] width 85 height 21
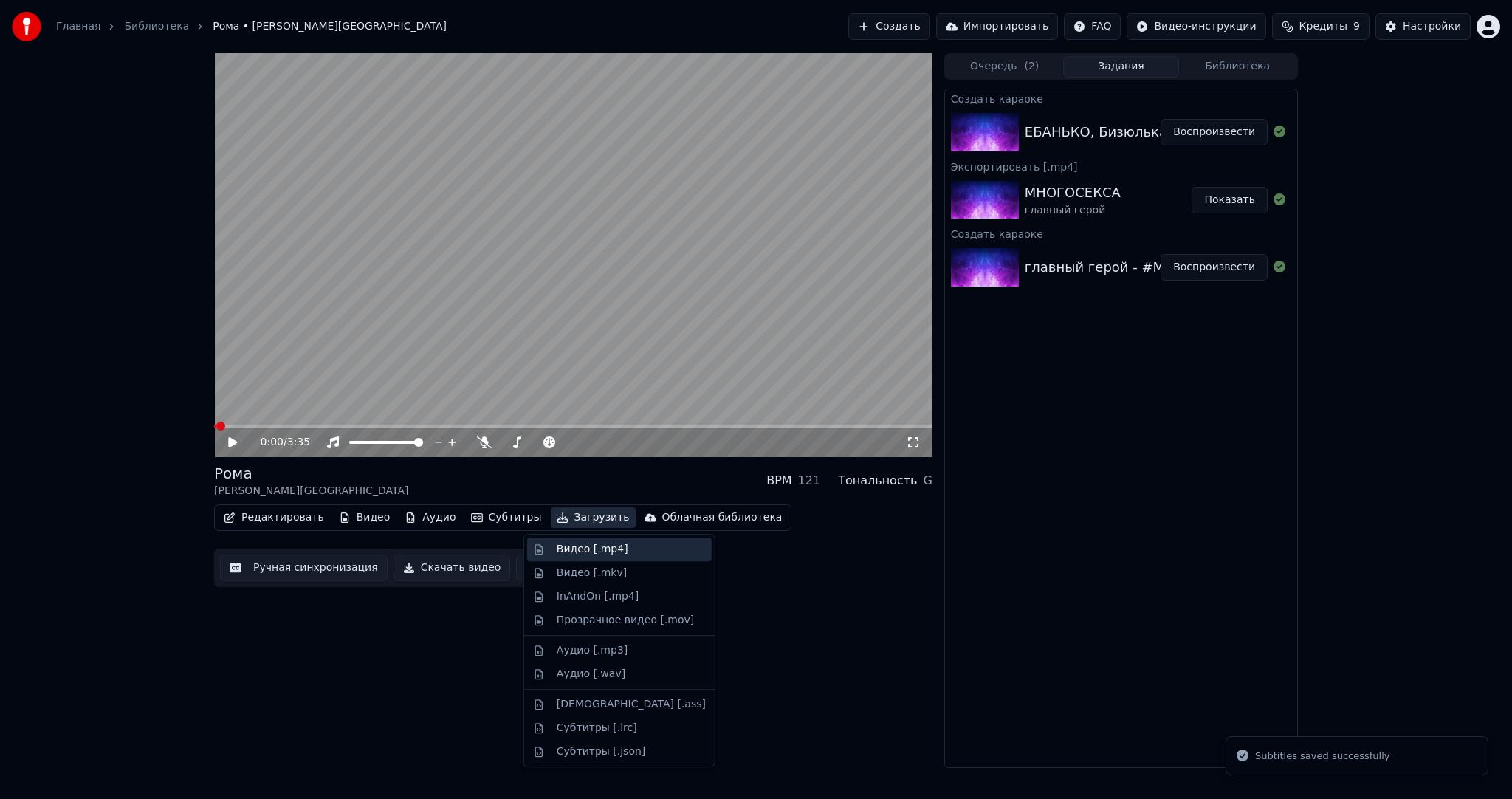
click at [582, 546] on div "Видео [.mp4]" at bounding box center [592, 550] width 71 height 15
